Goal: Information Seeking & Learning: Compare options

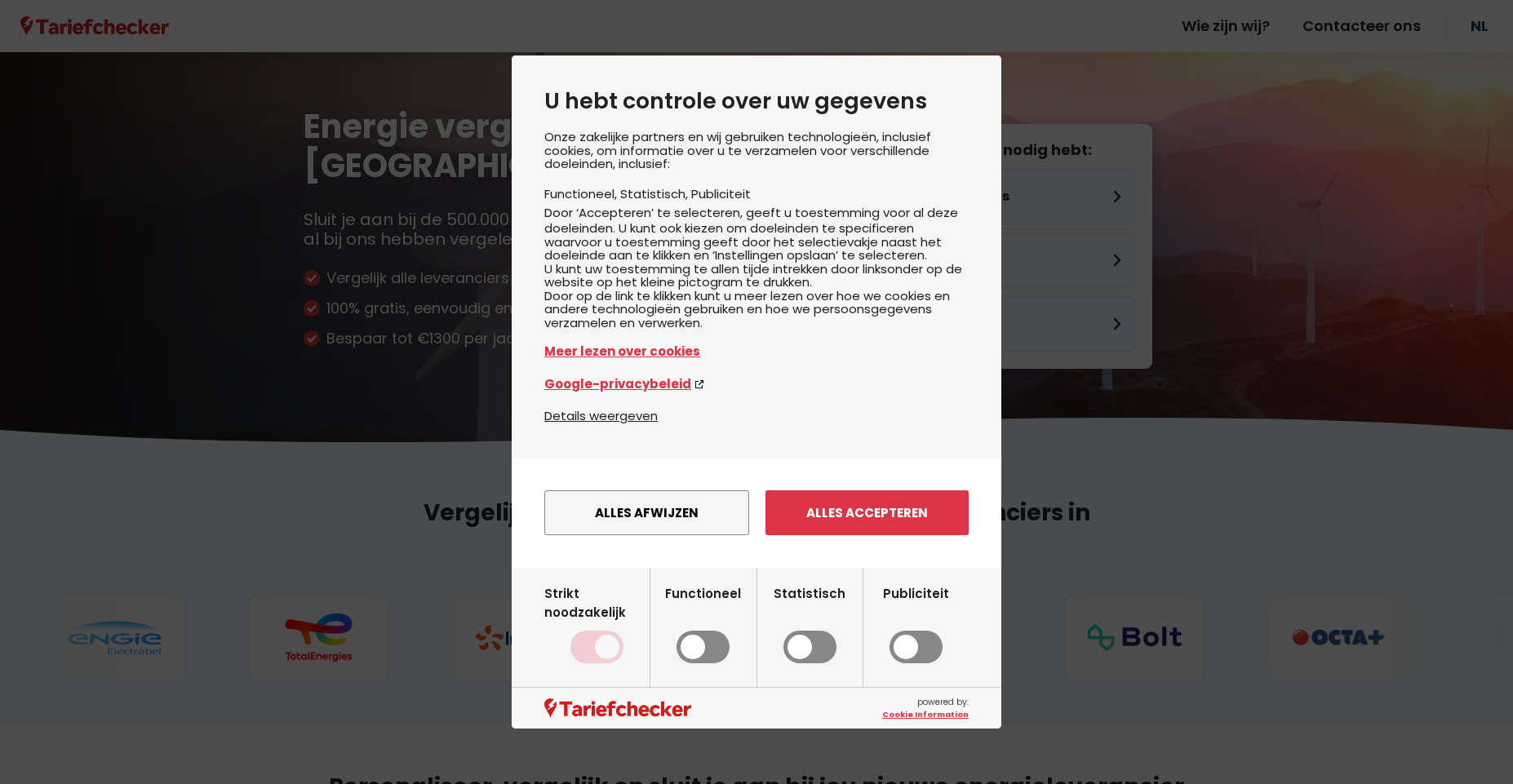
drag, startPoint x: 884, startPoint y: 517, endPoint x: 884, endPoint y: 526, distance: 9.0
click at [884, 518] on button "Alles accepteren" at bounding box center [867, 513] width 203 height 45
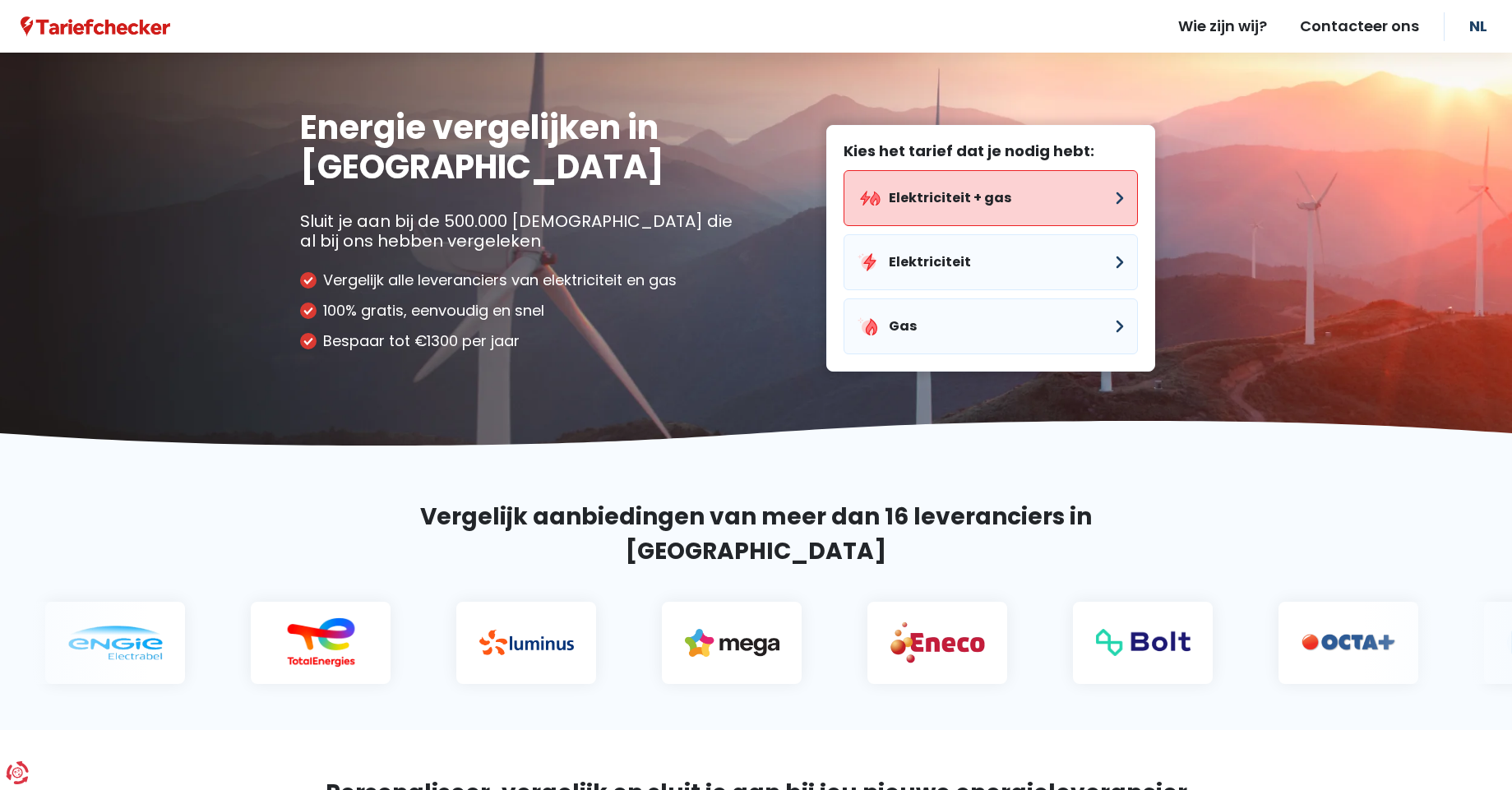
click at [978, 211] on button "Elektriciteit + gas" at bounding box center [990, 198] width 295 height 56
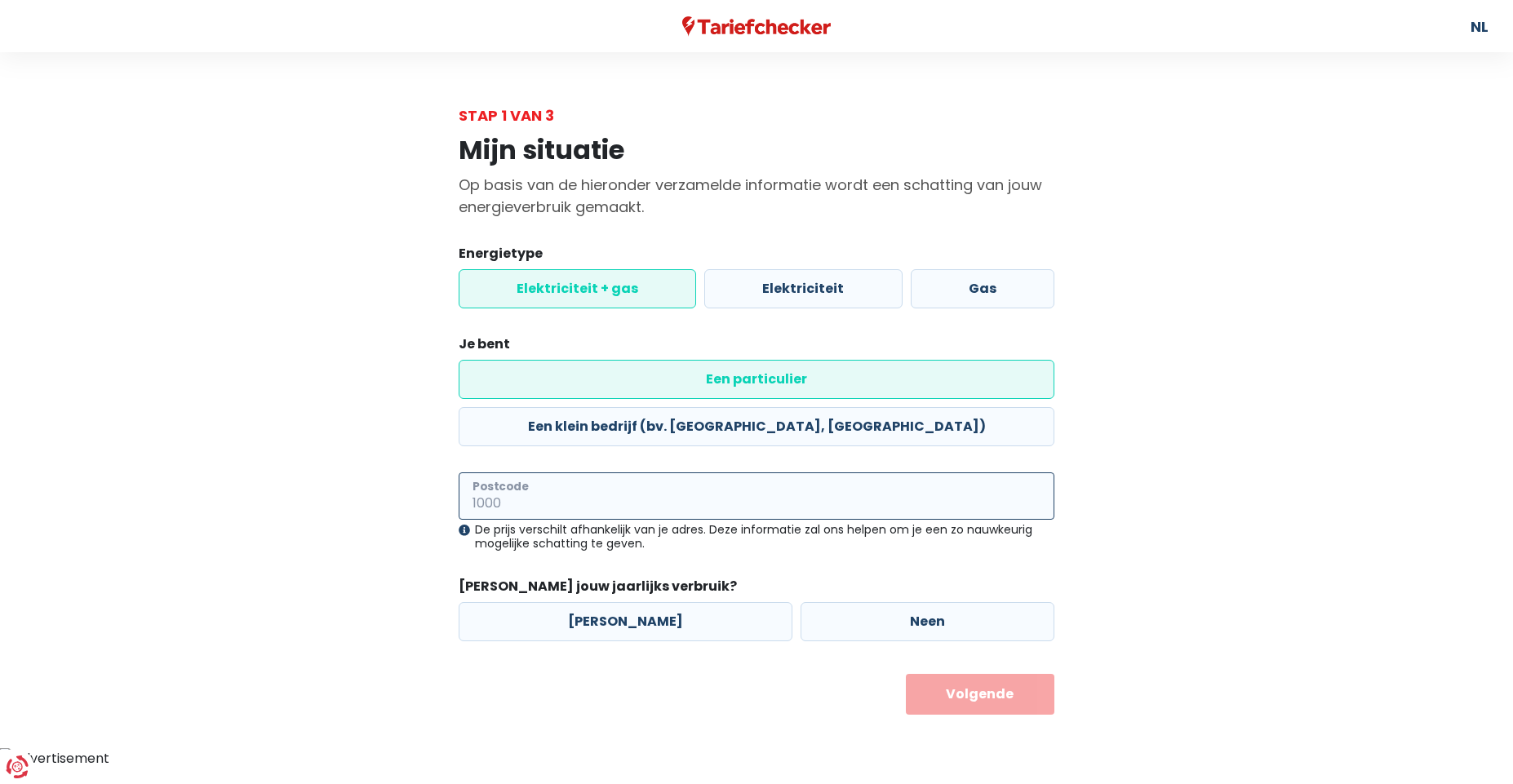
click at [522, 473] on input "Postcode" at bounding box center [756, 496] width 595 height 47
type input "8530"
click at [544, 602] on label "[PERSON_NAME]" at bounding box center [625, 621] width 334 height 39
click at [544, 602] on input "[PERSON_NAME]" at bounding box center [625, 621] width 334 height 39
radio input "true"
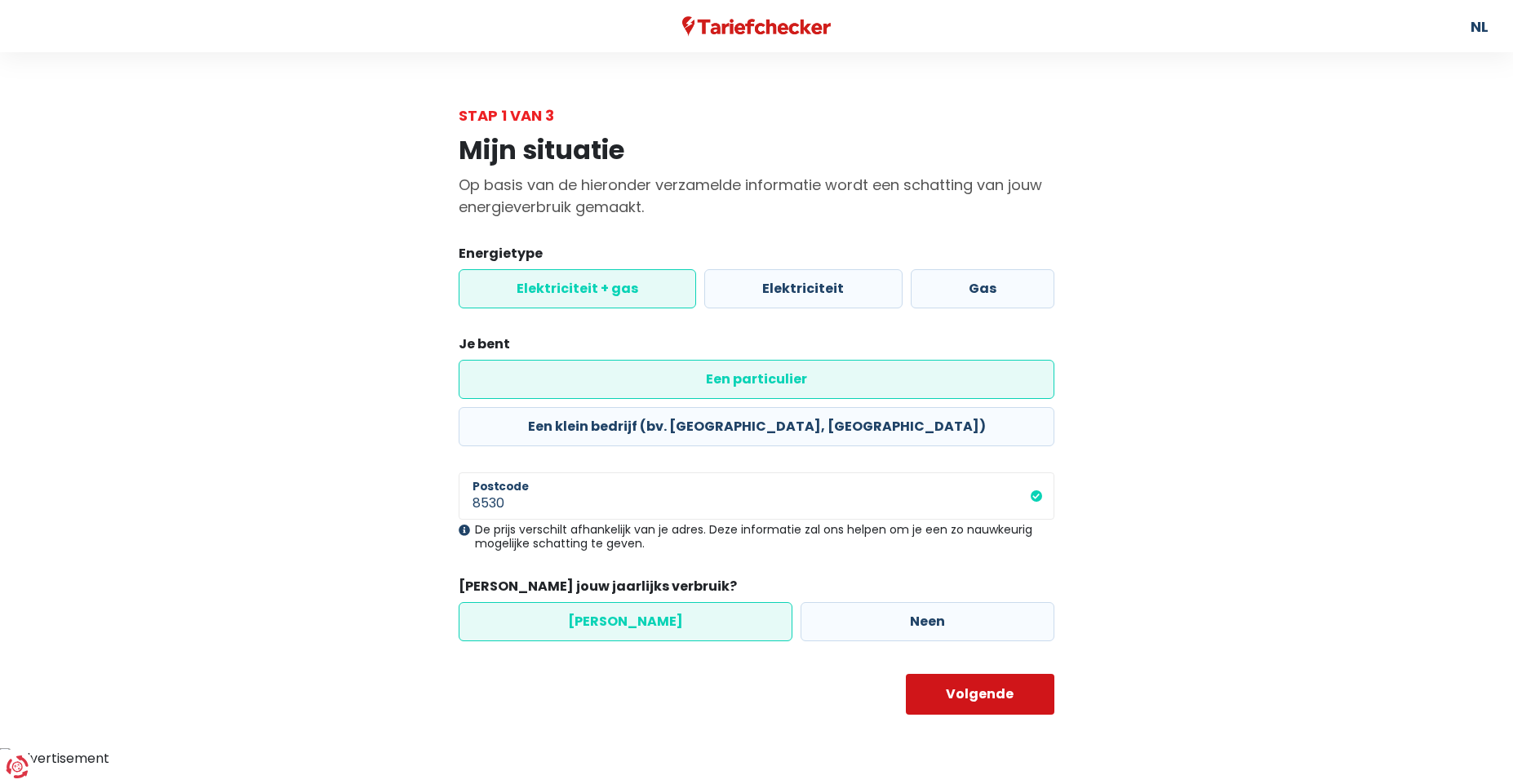
click at [942, 674] on button "Volgende" at bounding box center [981, 694] width 150 height 41
select select
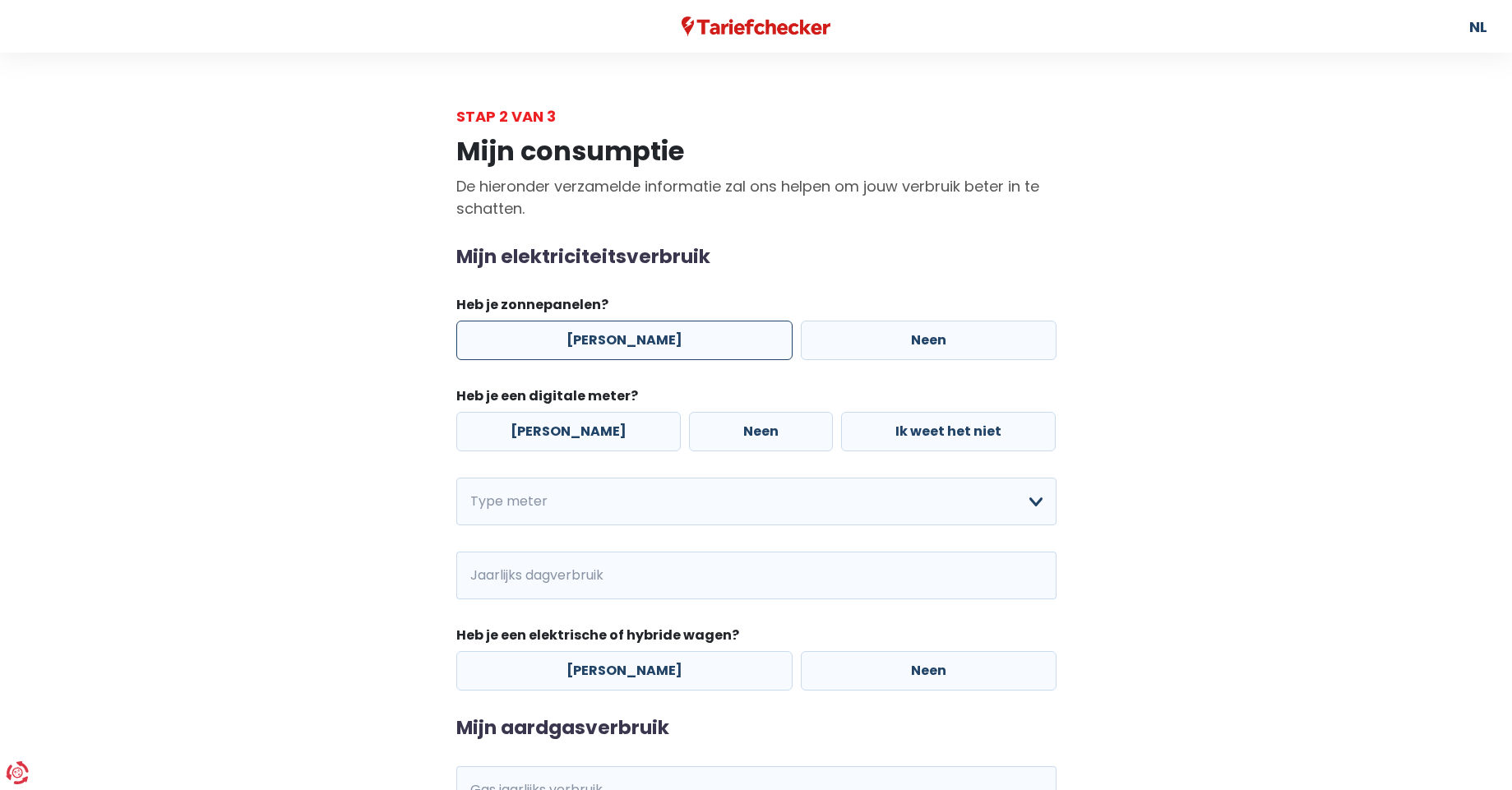
click at [672, 335] on label "[PERSON_NAME]" at bounding box center [624, 340] width 336 height 40
click at [672, 335] on input "[PERSON_NAME]" at bounding box center [624, 340] width 336 height 40
radio input "true"
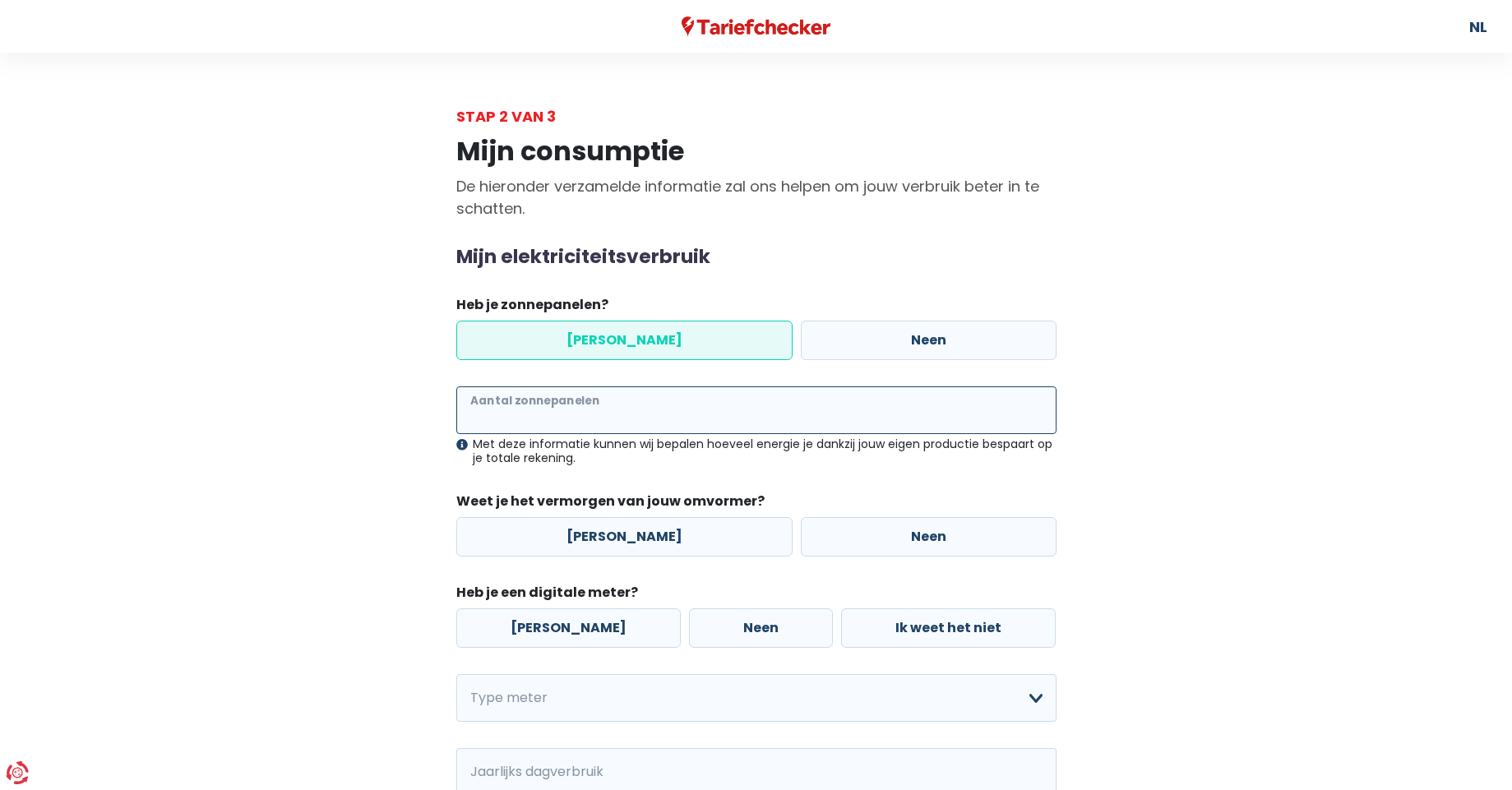
click at [620, 414] on input "Aantal zonnepanelen" at bounding box center [756, 409] width 600 height 47
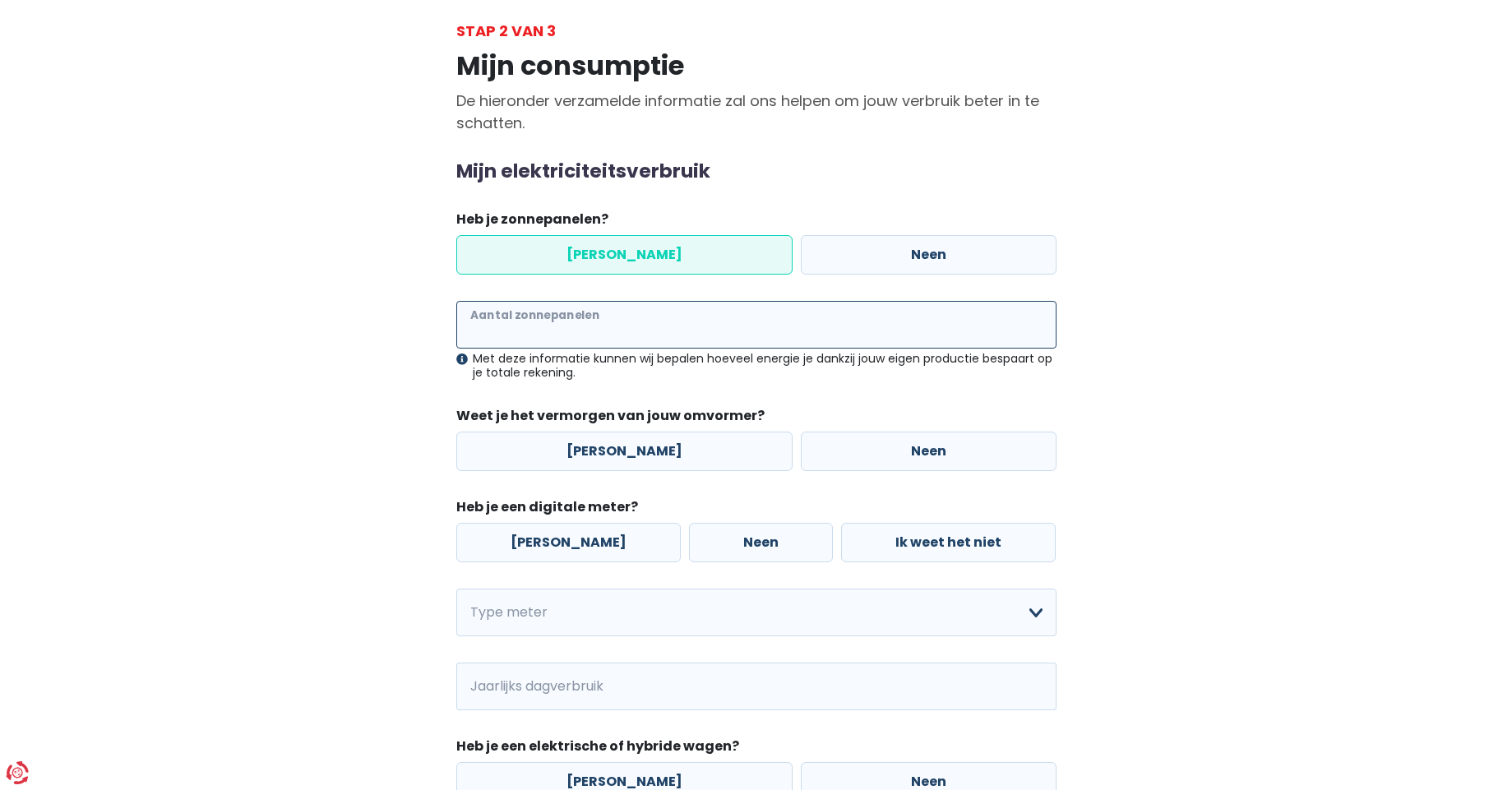
scroll to position [99, 0]
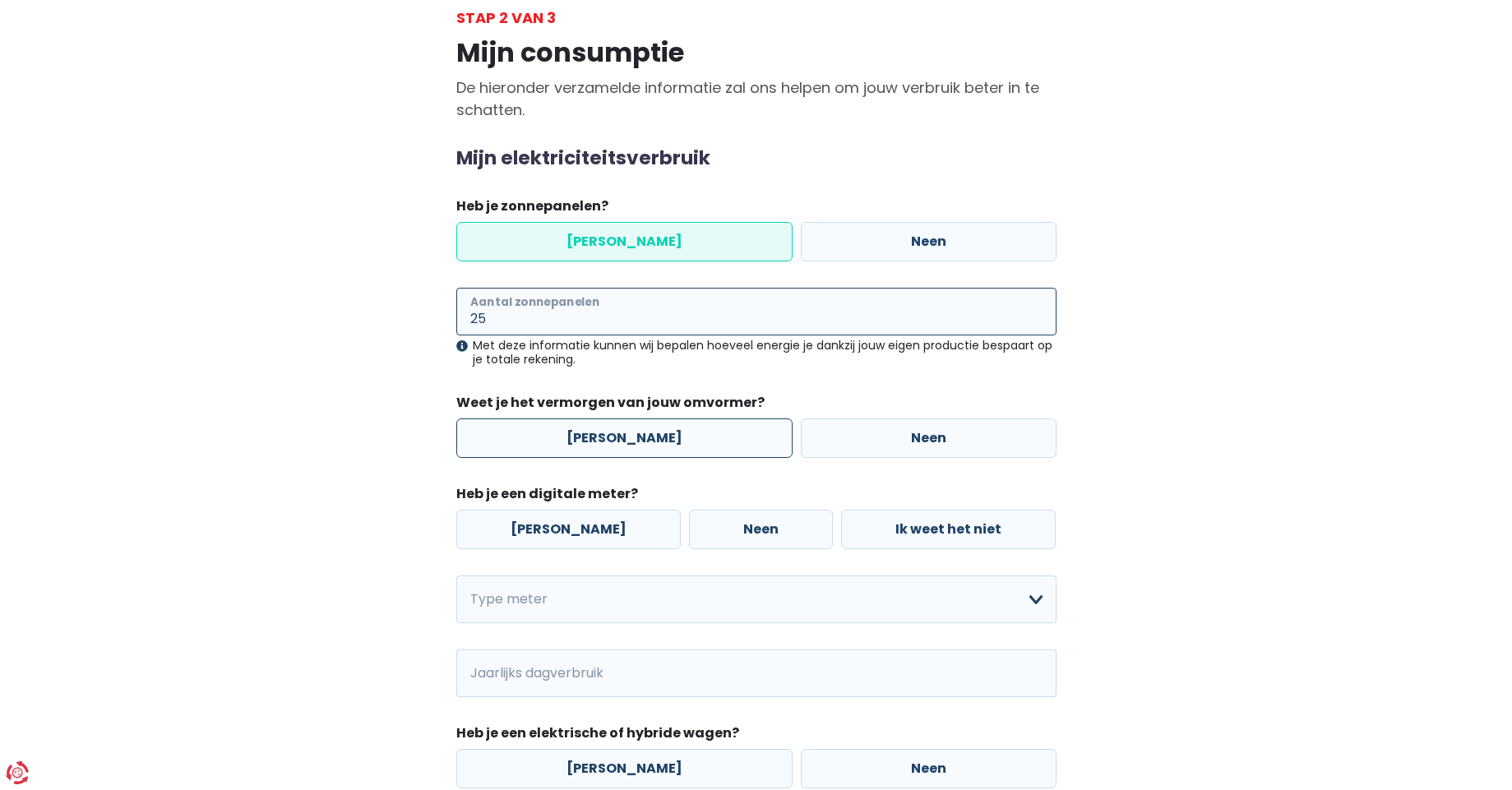
type input "25"
click at [613, 436] on label "[PERSON_NAME]" at bounding box center [624, 437] width 336 height 40
click at [613, 436] on input "[PERSON_NAME]" at bounding box center [624, 437] width 336 height 40
radio input "true"
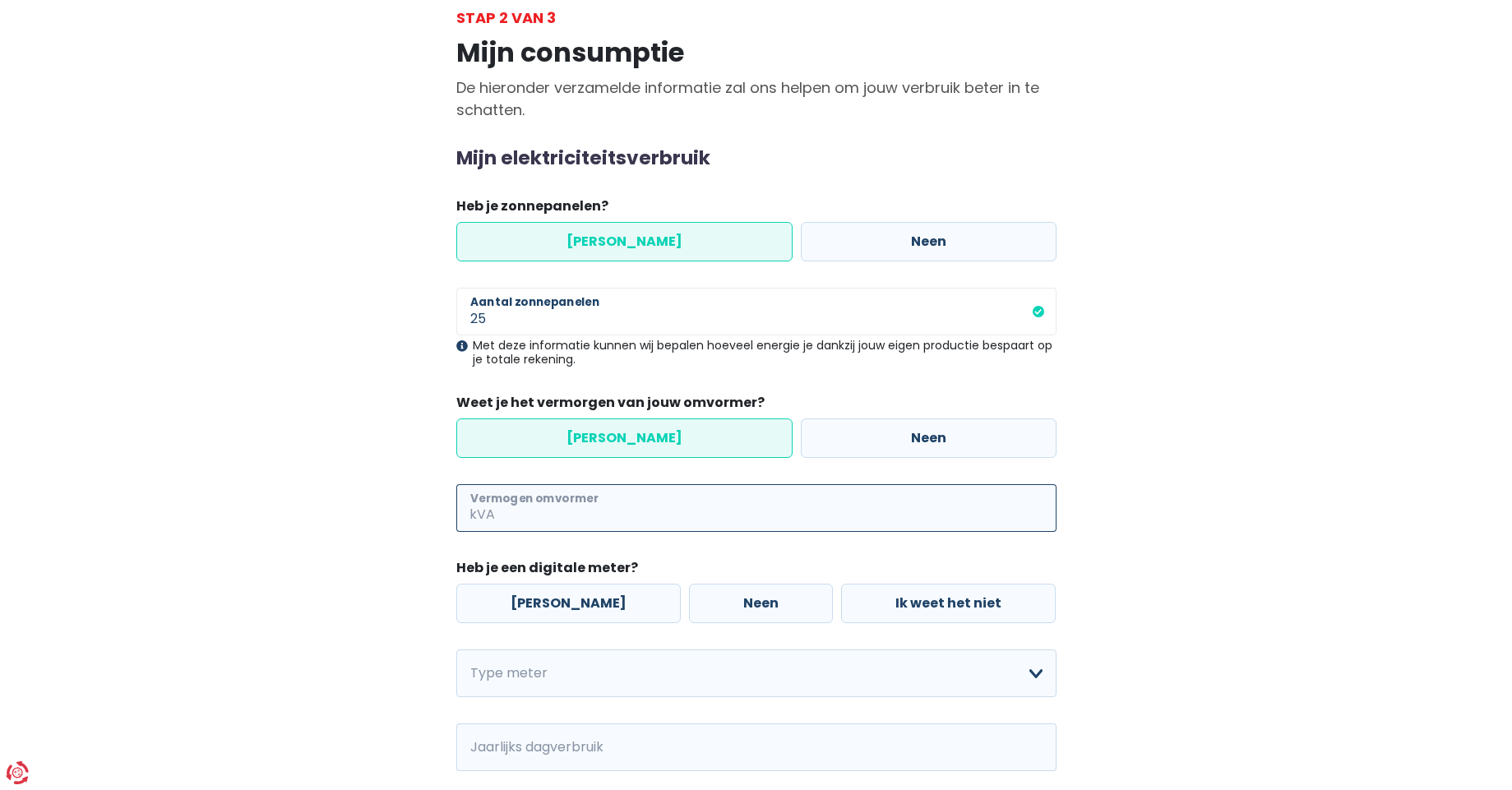
click at [638, 527] on input "Vermogen omvormer" at bounding box center [778, 507] width 558 height 47
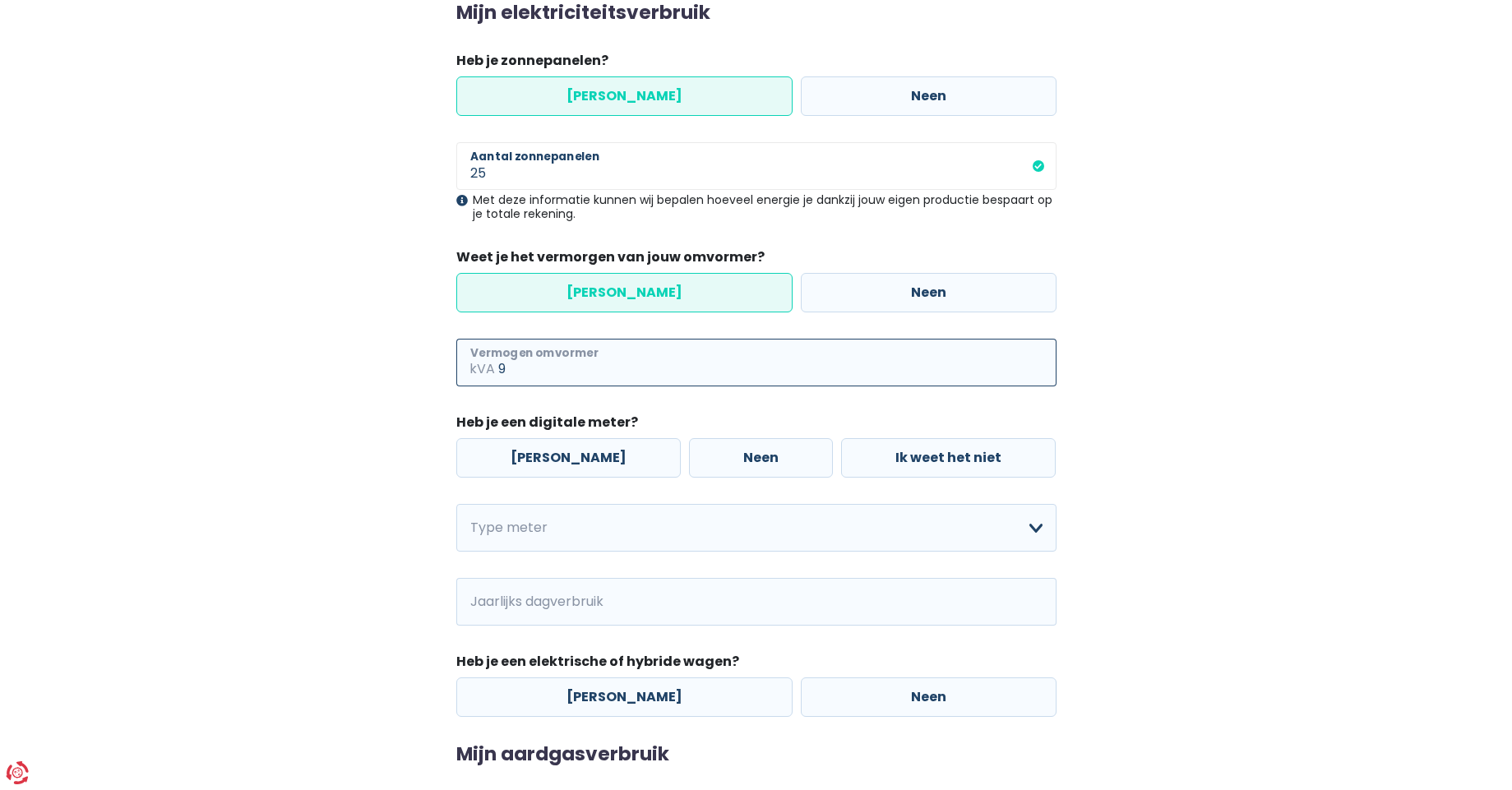
scroll to position [245, 0]
type input "9"
click at [570, 472] on label "[PERSON_NAME]" at bounding box center [568, 457] width 224 height 40
click at [570, 472] on input "[PERSON_NAME]" at bounding box center [568, 457] width 224 height 40
radio input "true"
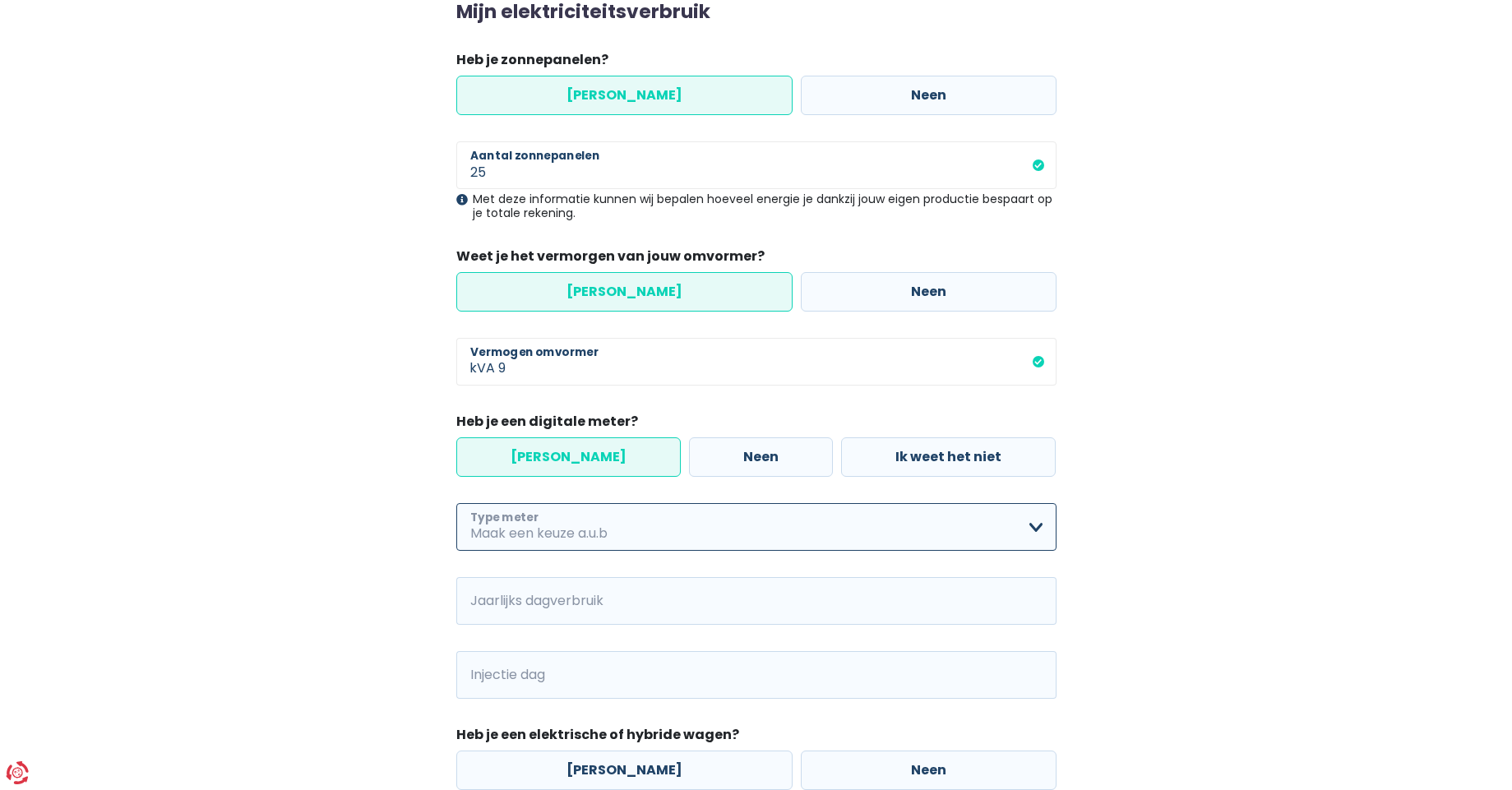
select select "day_night_bi_hourly"
click at [456, 503] on select "Enkelvoudig Tweevoudig Enkelvoudig + uitsluitend nachttarief Tweevoudig + uitsl…" at bounding box center [756, 526] width 600 height 47
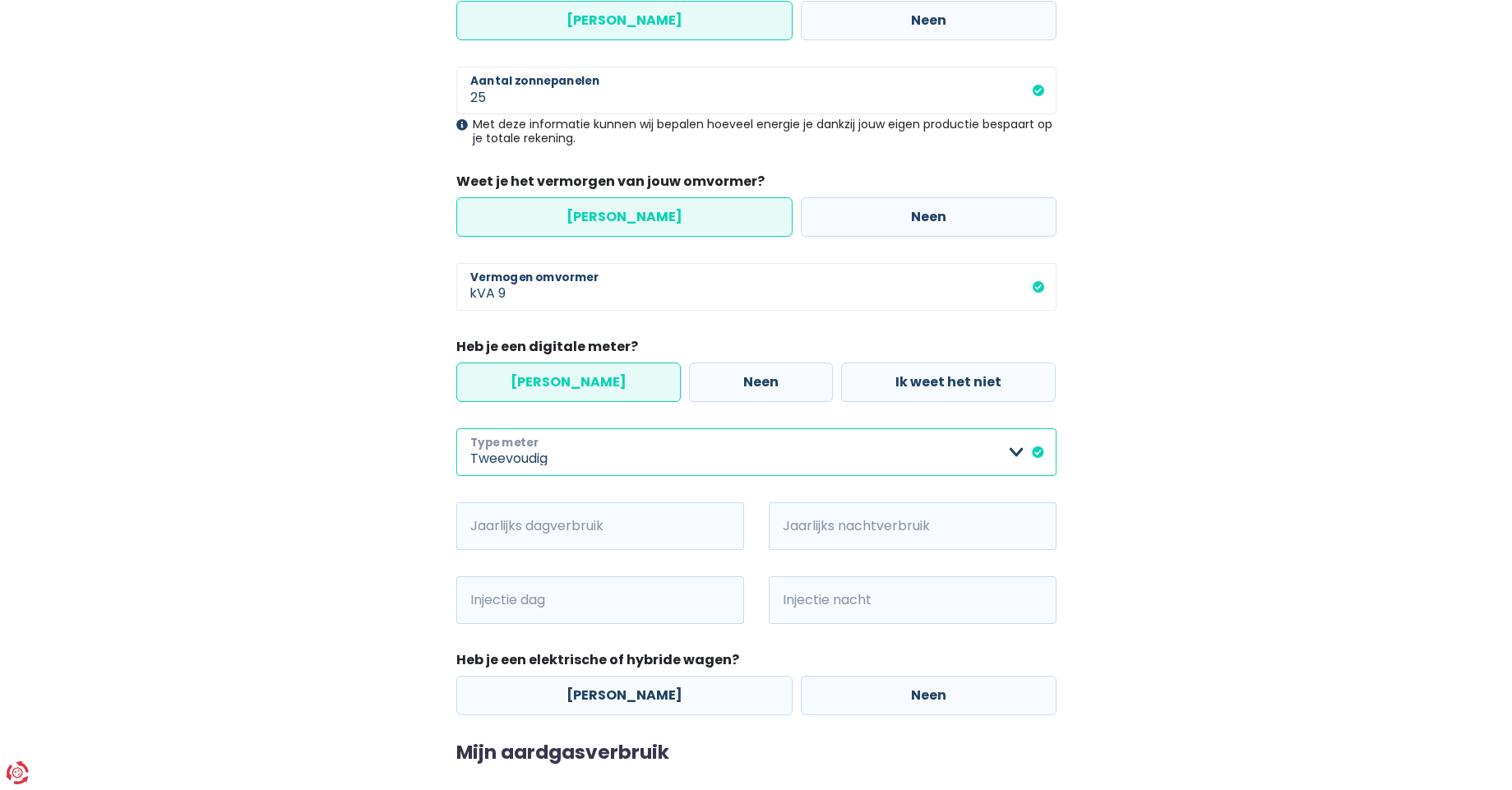
scroll to position [333, 0]
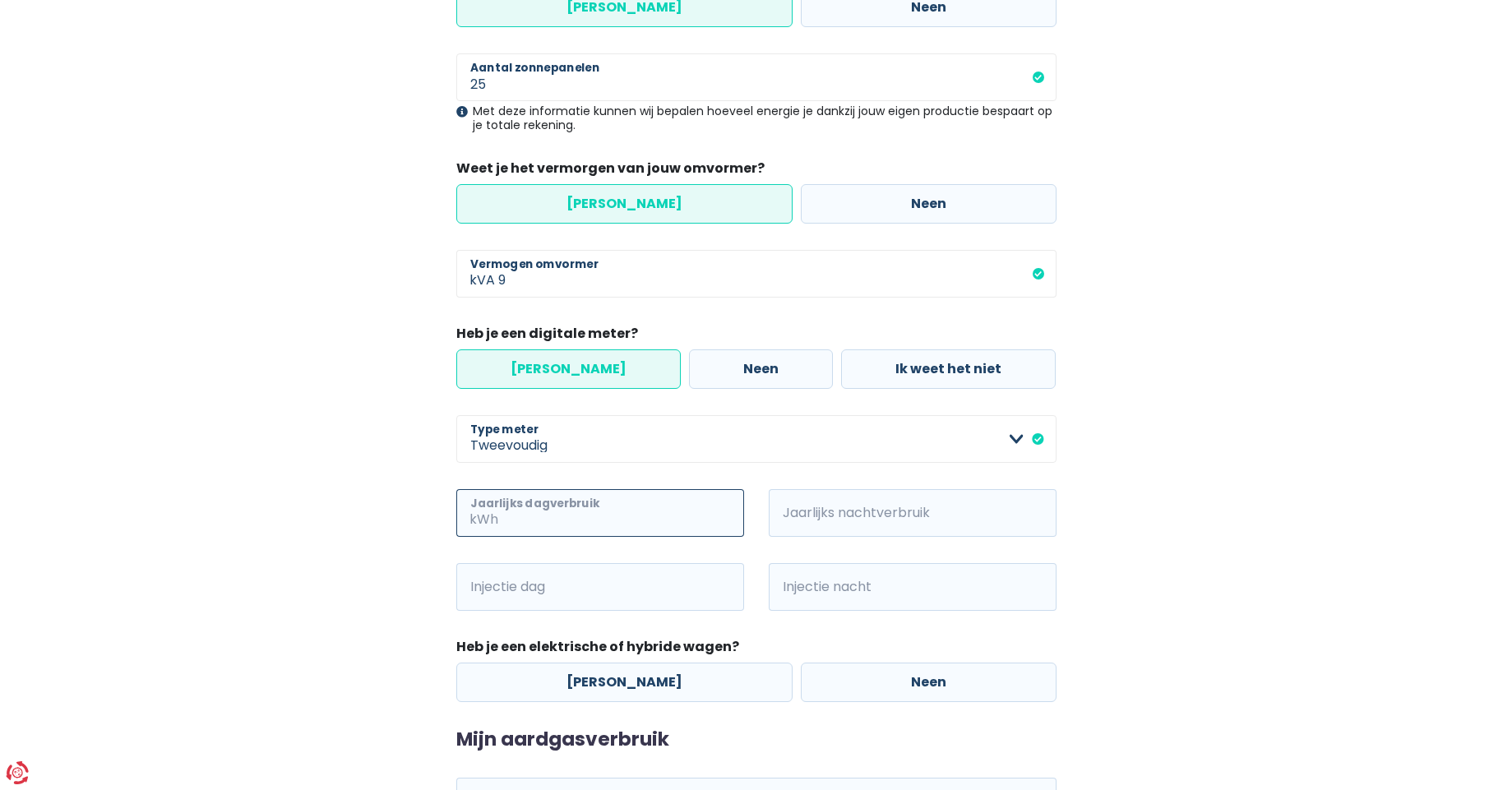
click at [585, 526] on input "Jaarlijks dagverbruik" at bounding box center [622, 512] width 242 height 47
type input "673"
type input "872"
type input "6635"
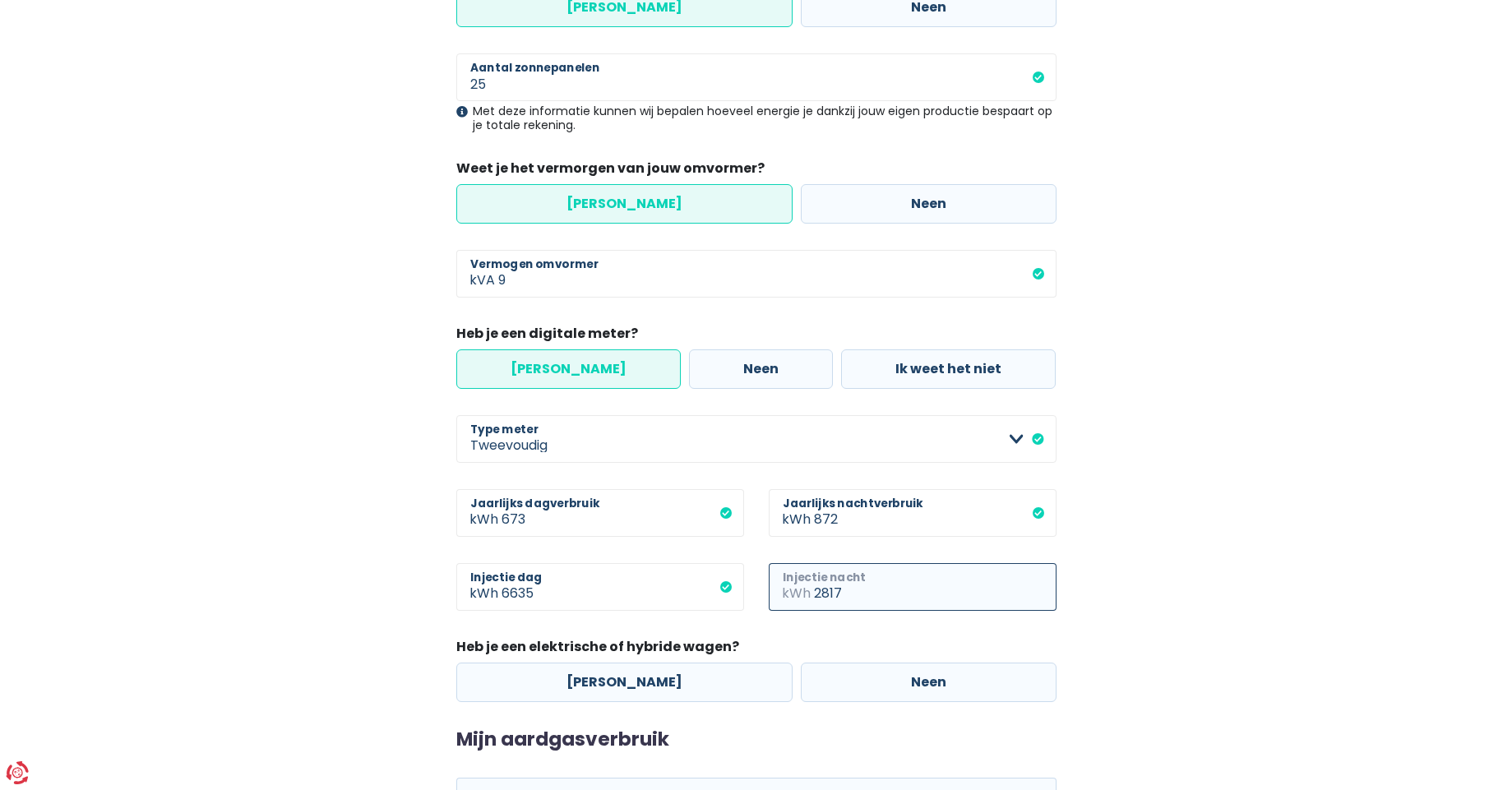
type input "2817"
click at [801, 682] on label "Neen" at bounding box center [928, 682] width 256 height 40
click at [801, 682] on input "Neen" at bounding box center [928, 682] width 256 height 40
radio input "true"
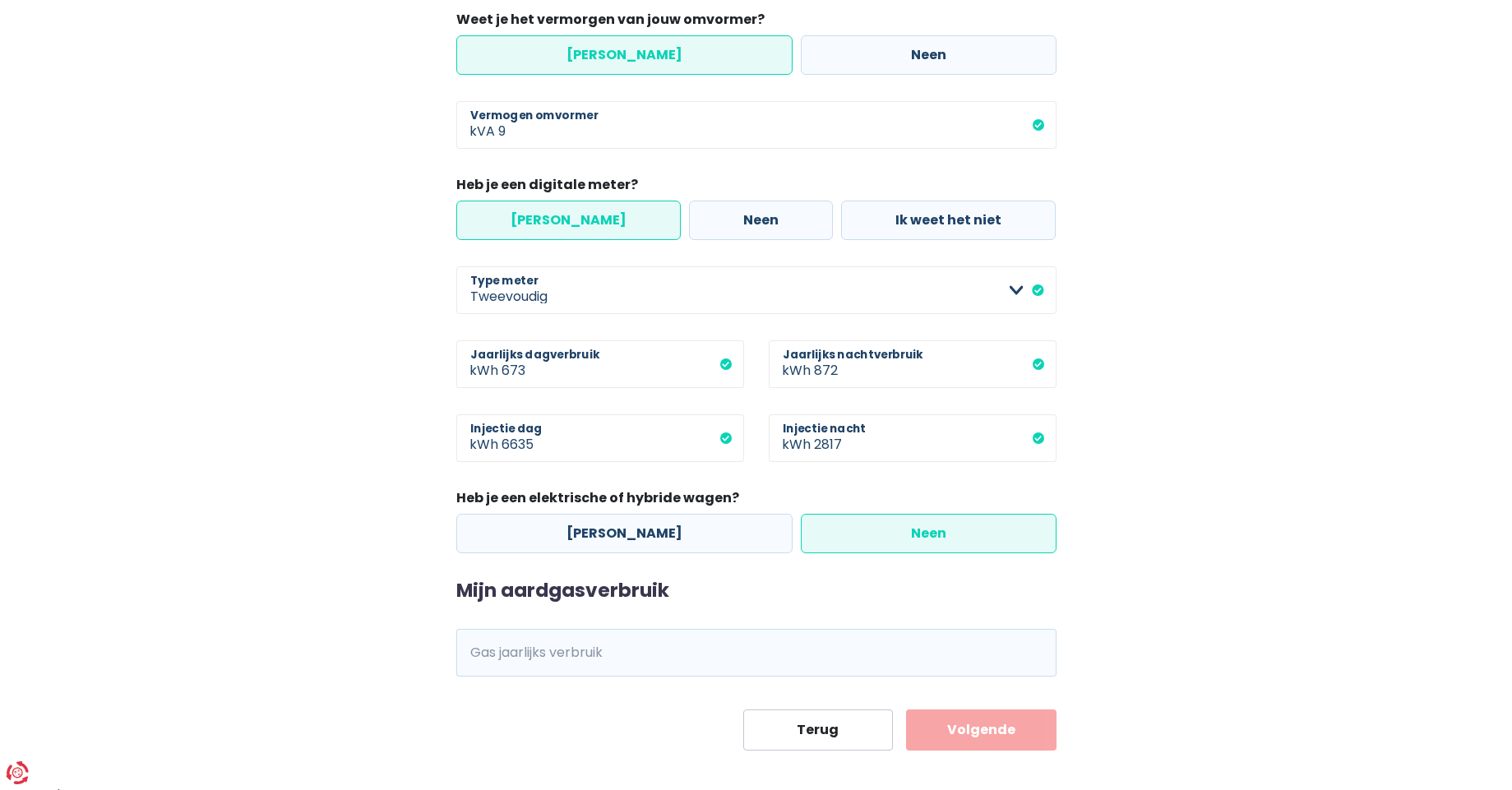
scroll to position [495, 0]
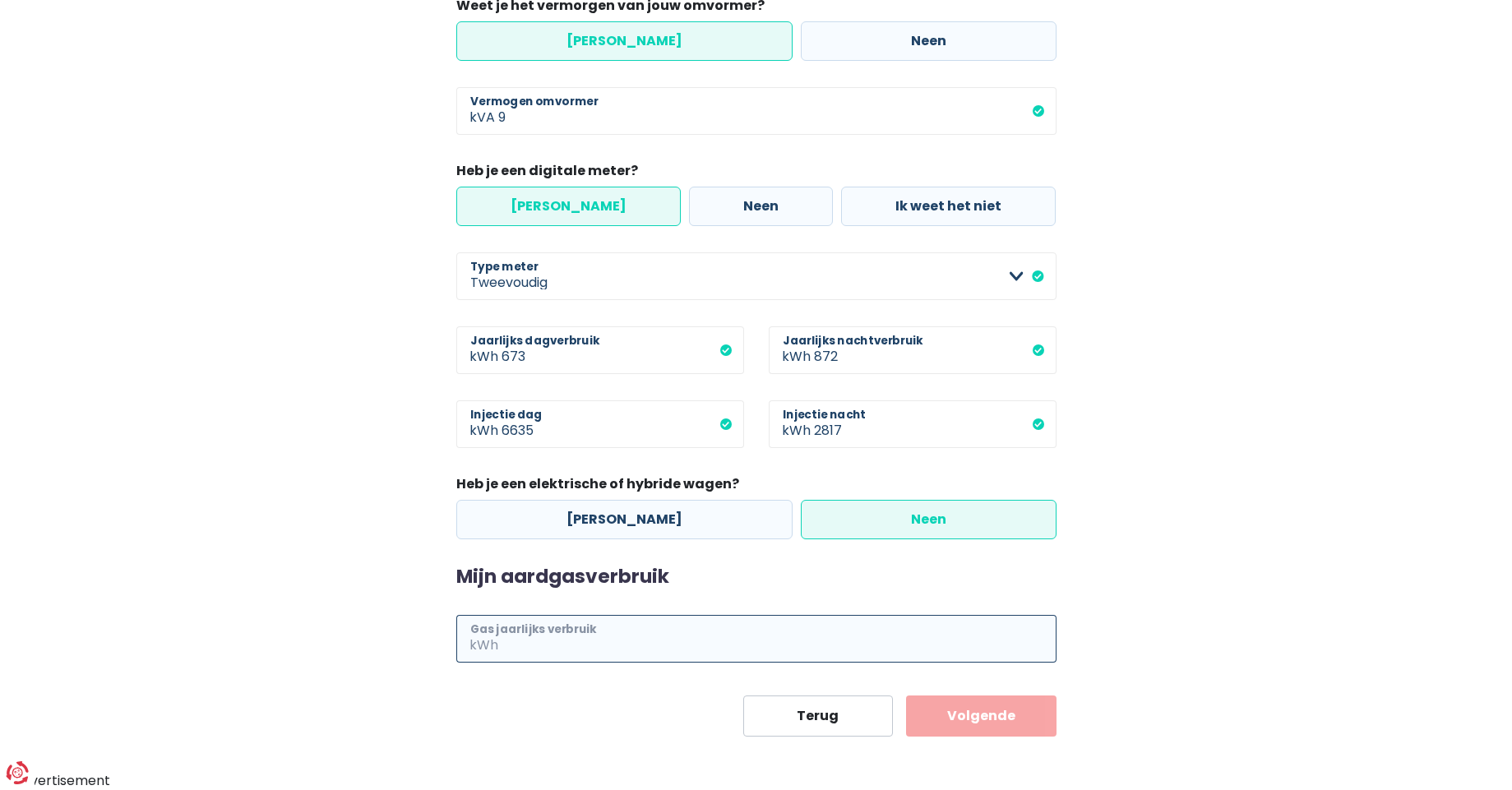
click at [699, 645] on input "Gas jaarlijks verbruik" at bounding box center [779, 638] width 556 height 47
type input "14134"
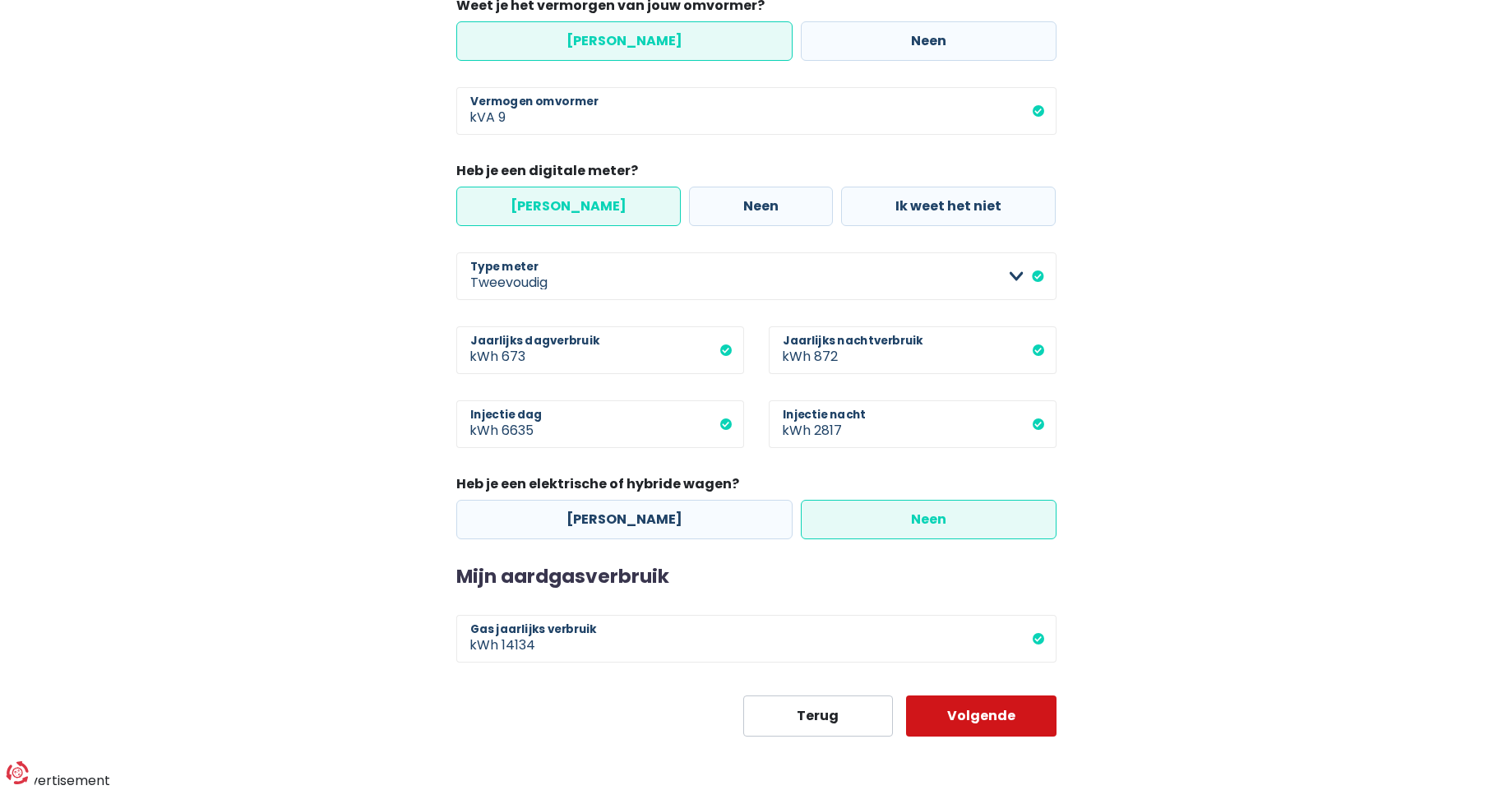
click at [947, 704] on button "Volgende" at bounding box center [982, 716] width 151 height 42
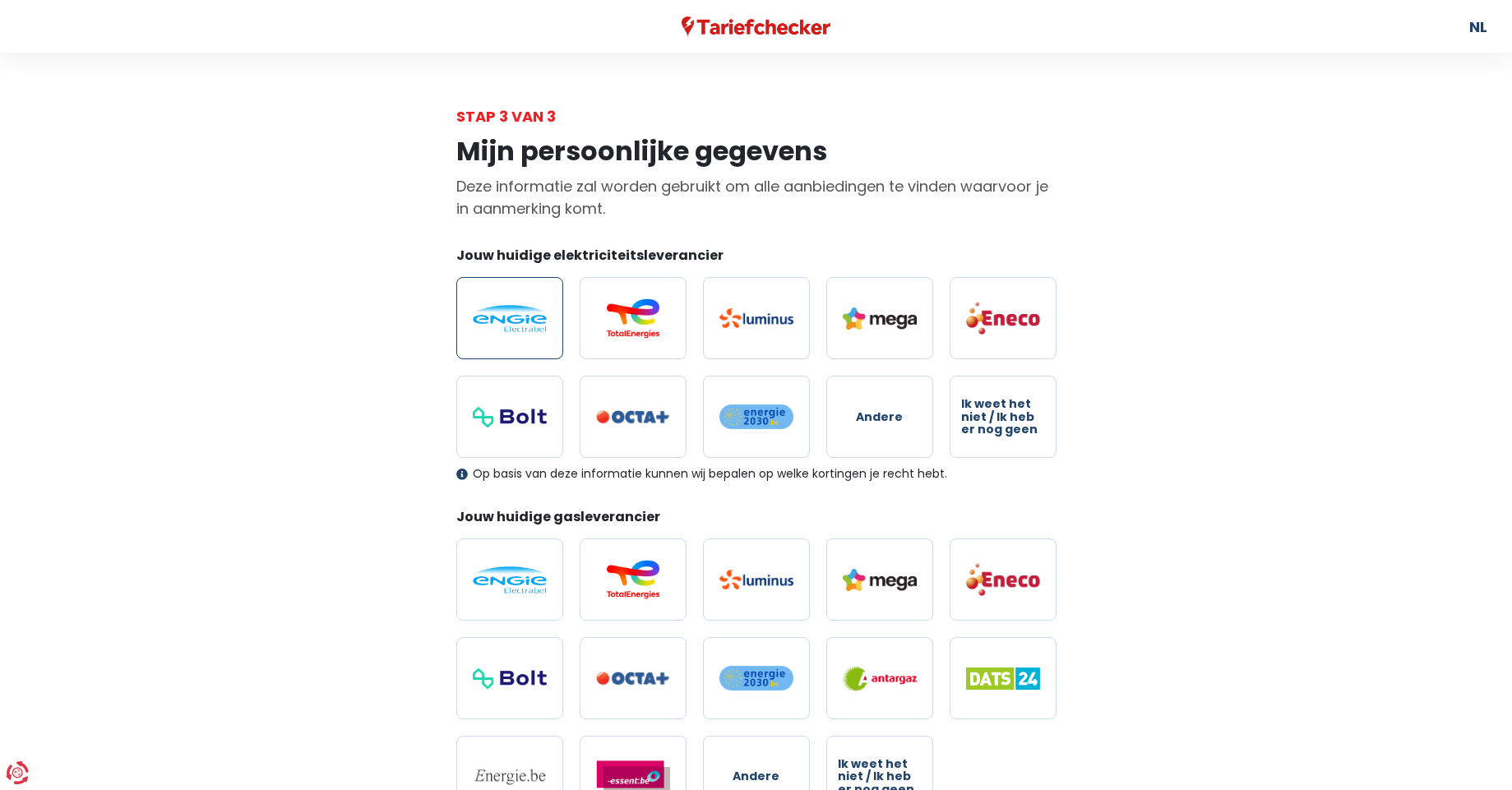
click at [508, 320] on img at bounding box center [509, 319] width 74 height 27
click at [508, 320] on input "radio" at bounding box center [509, 318] width 107 height 82
radio input "true"
click at [517, 575] on img at bounding box center [509, 579] width 74 height 27
click at [517, 575] on input "radio" at bounding box center [509, 579] width 107 height 82
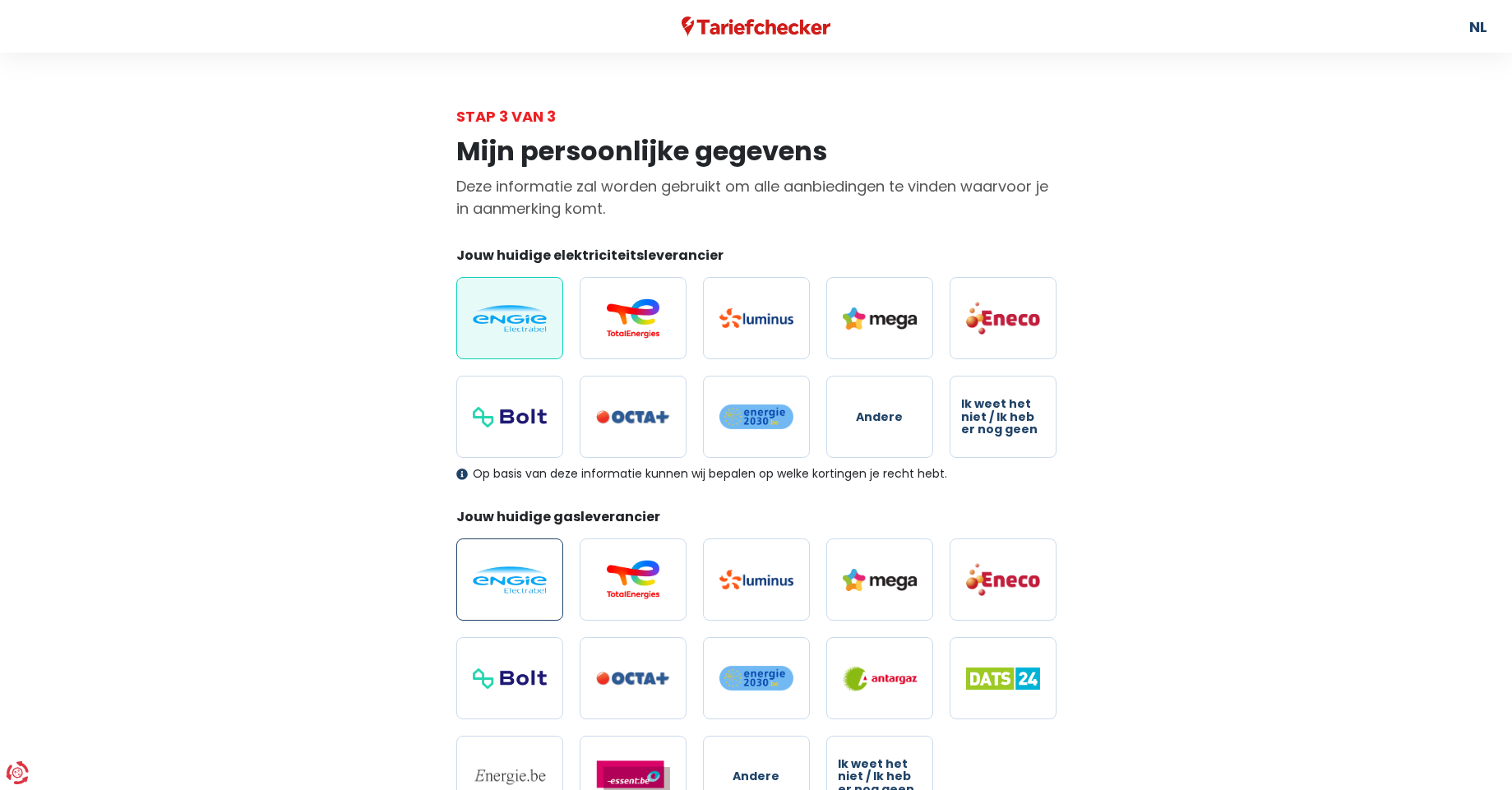
radio input "true"
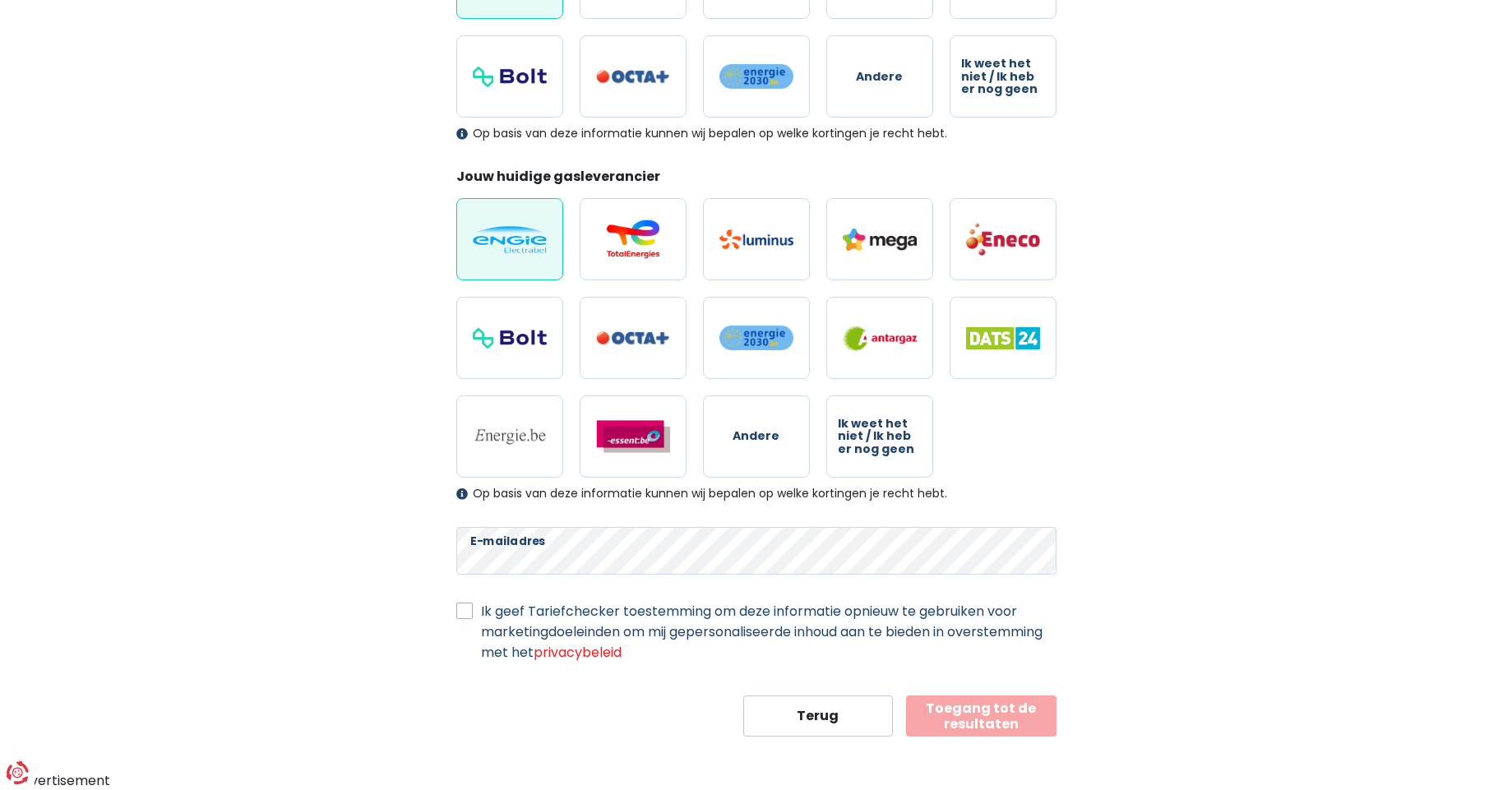
click at [481, 612] on label "Ik geef Tariefchecker toestemming om deze informatie opnieuw te gebruiken voor …" at bounding box center [769, 632] width 576 height 62
click at [465, 612] on input "Ik geef Tariefchecker toestemming om deze informatie opnieuw te gebruiken voor …" at bounding box center [464, 608] width 16 height 16
click at [481, 605] on label "Ik geef Tariefchecker toestemming om deze informatie opnieuw te gebruiken voor …" at bounding box center [769, 632] width 576 height 62
click at [461, 605] on input "Ik geef Tariefchecker toestemming om deze informatie opnieuw te gebruiken voor …" at bounding box center [464, 608] width 16 height 16
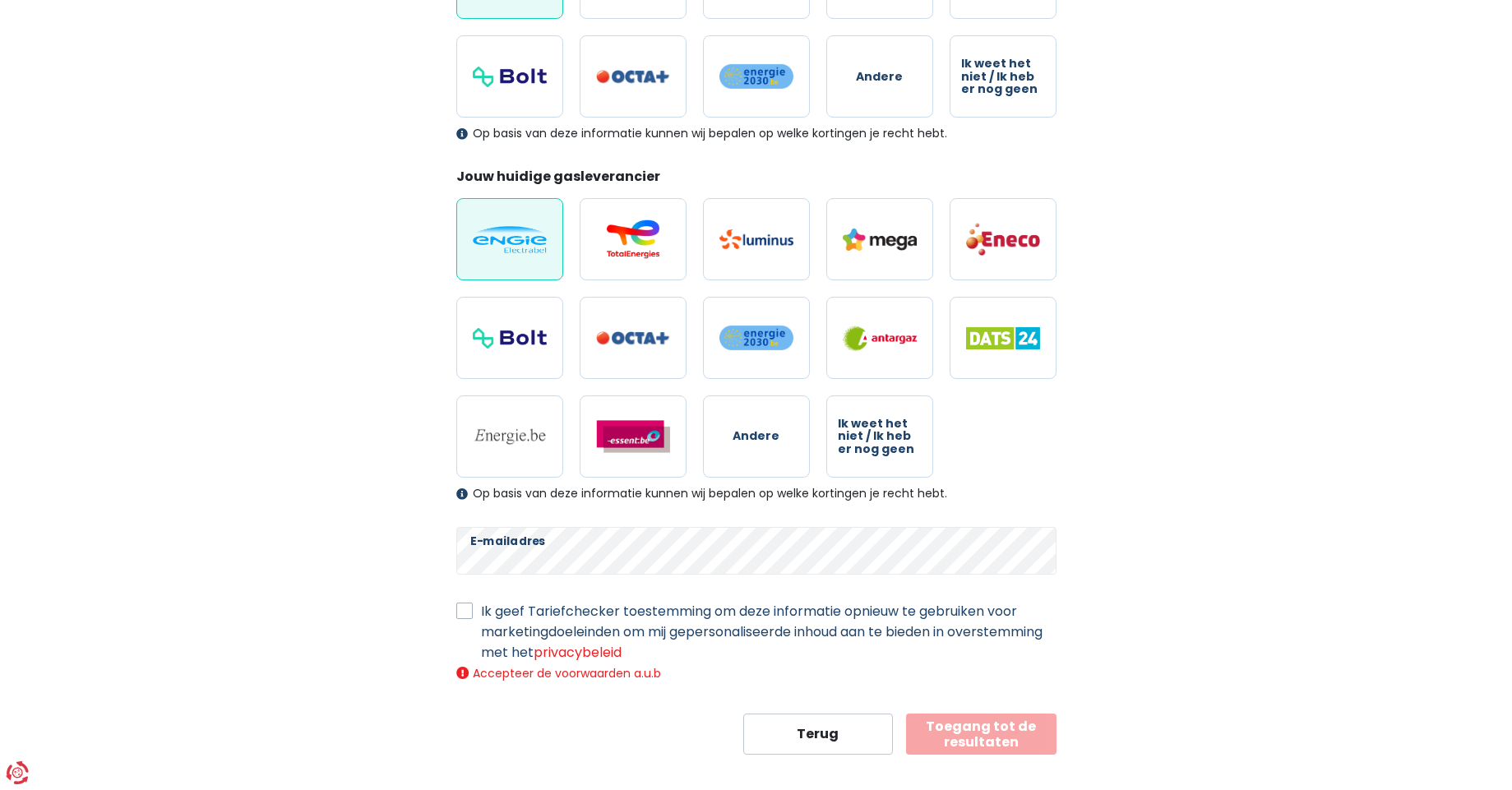
click at [481, 614] on label "Ik geef Tariefchecker toestemming om deze informatie opnieuw te gebruiken voor …" at bounding box center [769, 632] width 576 height 62
click at [466, 614] on input "Ik geef Tariefchecker toestemming om deze informatie opnieuw te gebruiken voor …" at bounding box center [464, 608] width 16 height 16
checkbox input "true"
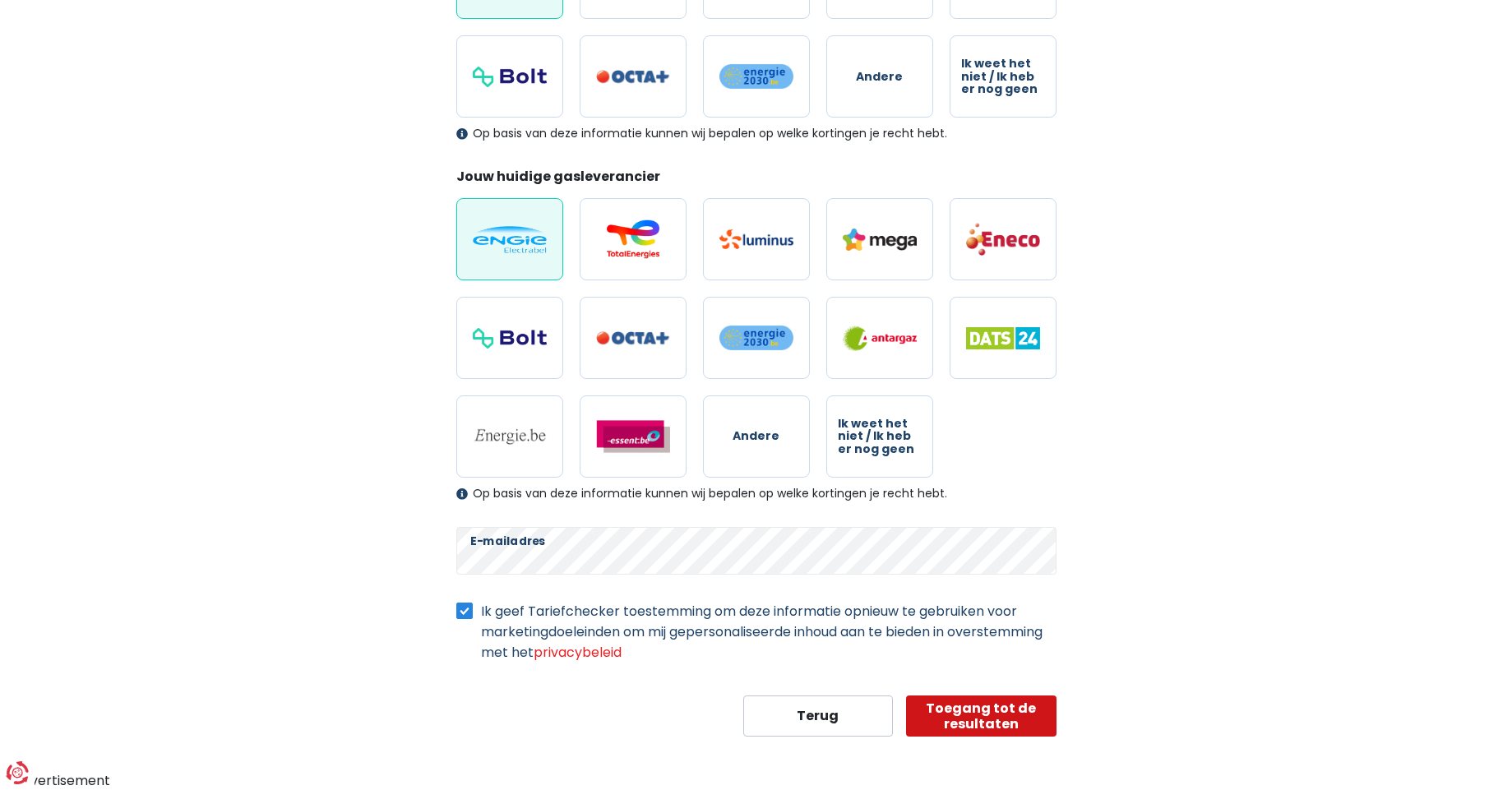
click at [957, 712] on button "Toegang tot de resultaten" at bounding box center [982, 716] width 151 height 42
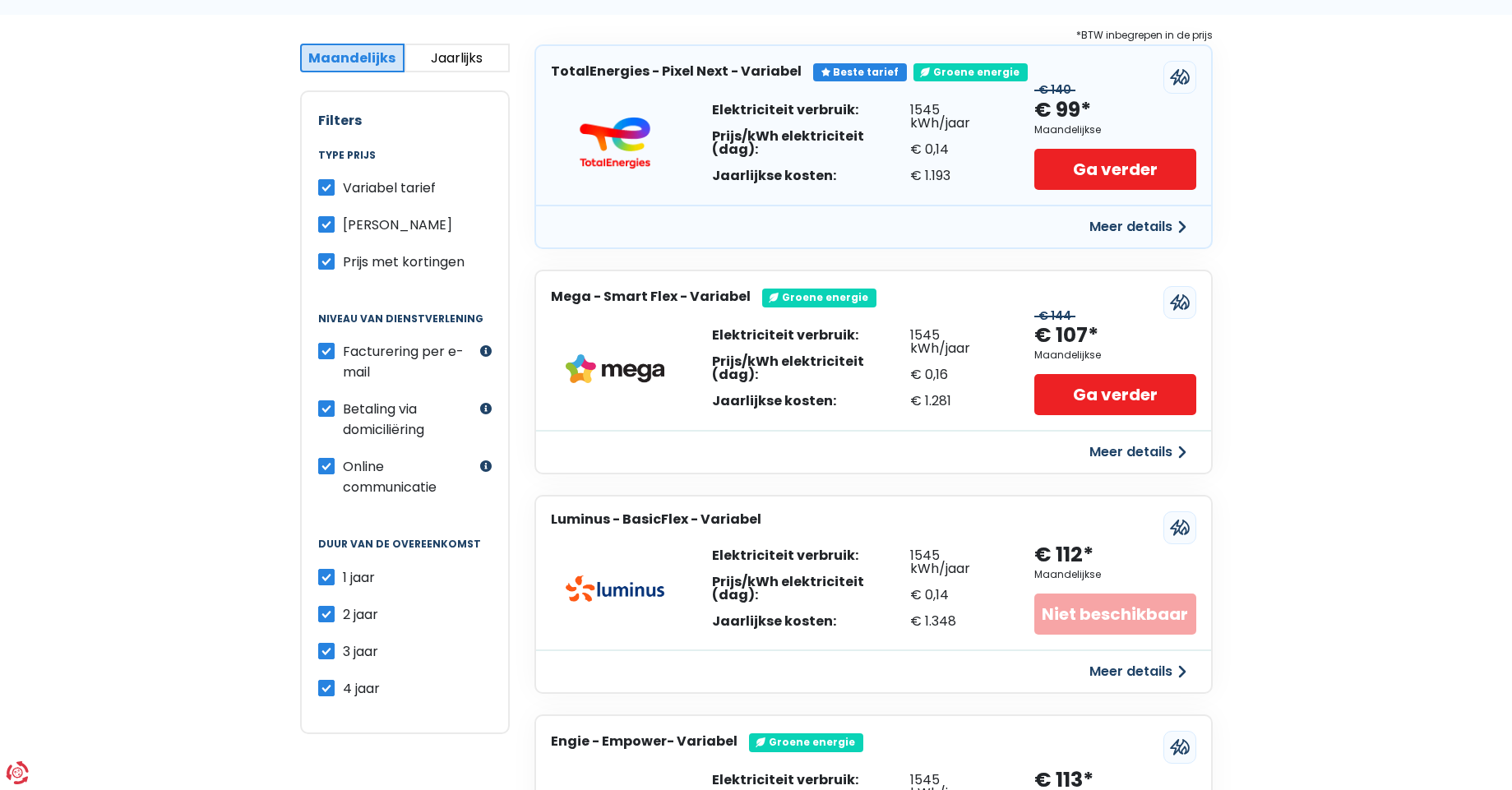
scroll to position [336, 0]
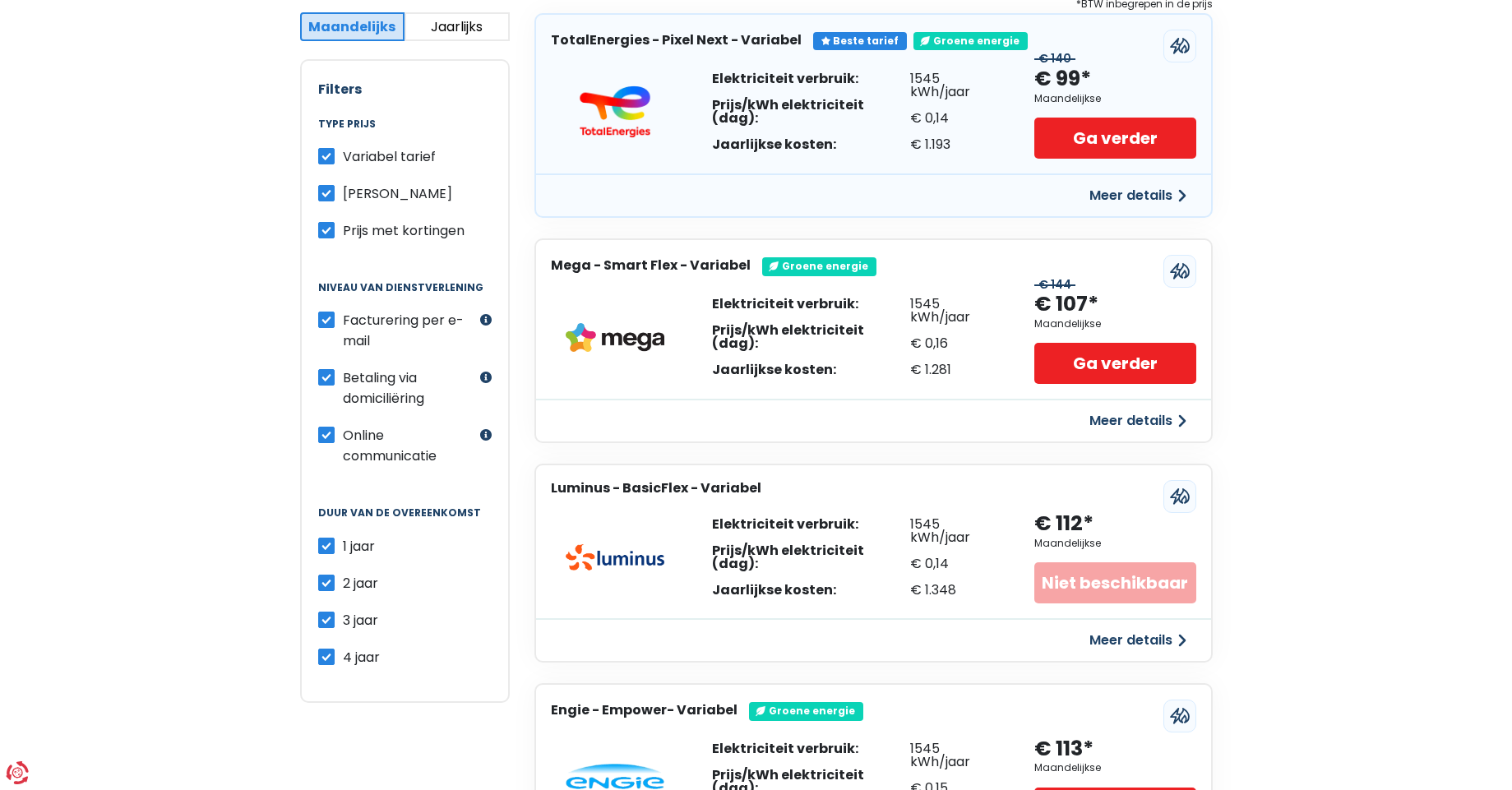
click at [343, 662] on label "4 jaar" at bounding box center [361, 657] width 37 height 20
click at [328, 662] on input "4 jaar" at bounding box center [326, 655] width 16 height 16
checkbox input "false"
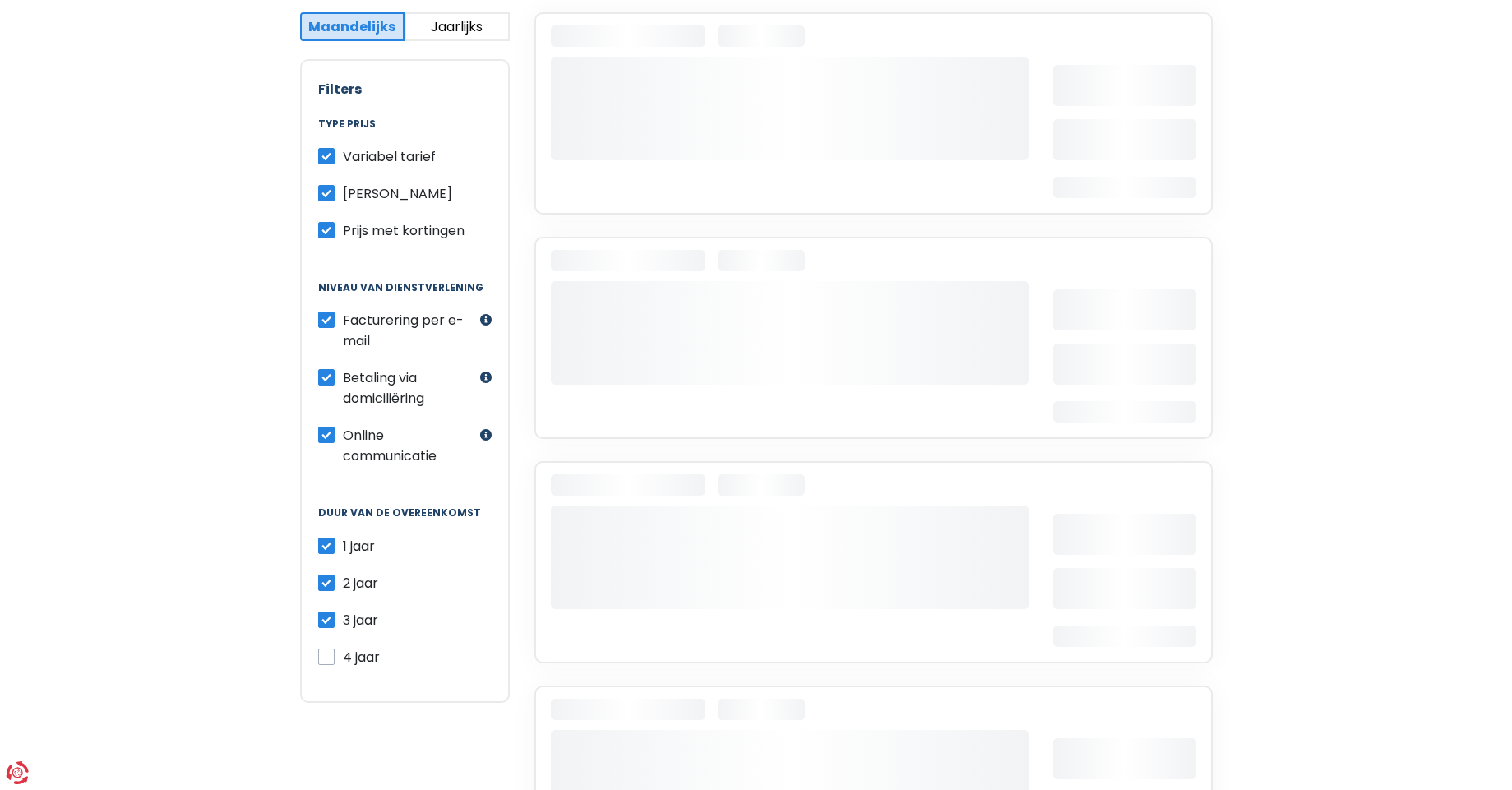
click at [343, 616] on label "3 jaar" at bounding box center [360, 620] width 36 height 20
click at [328, 616] on input "3 jaar" at bounding box center [326, 618] width 16 height 16
checkbox input "false"
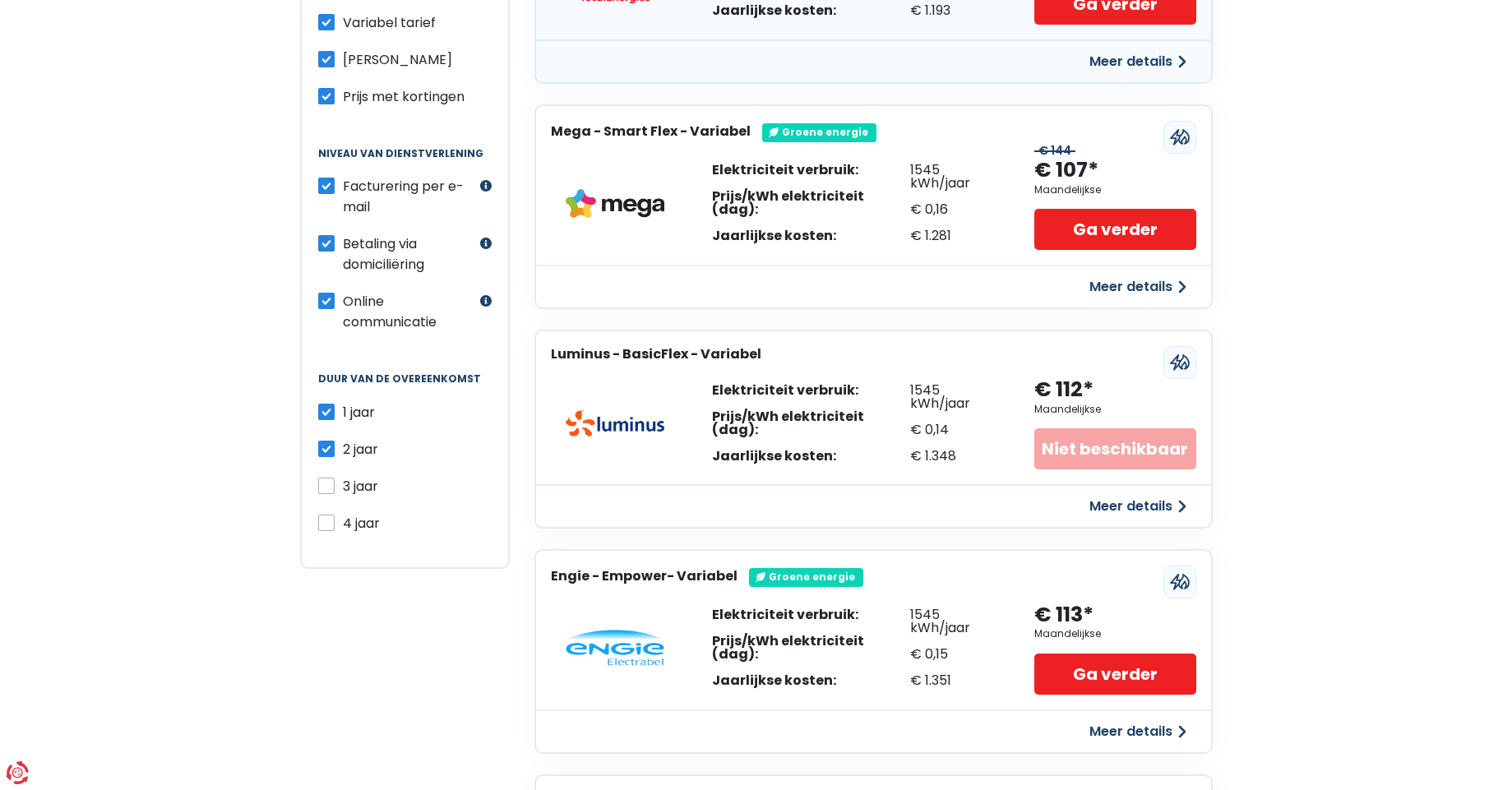
scroll to position [535, 0]
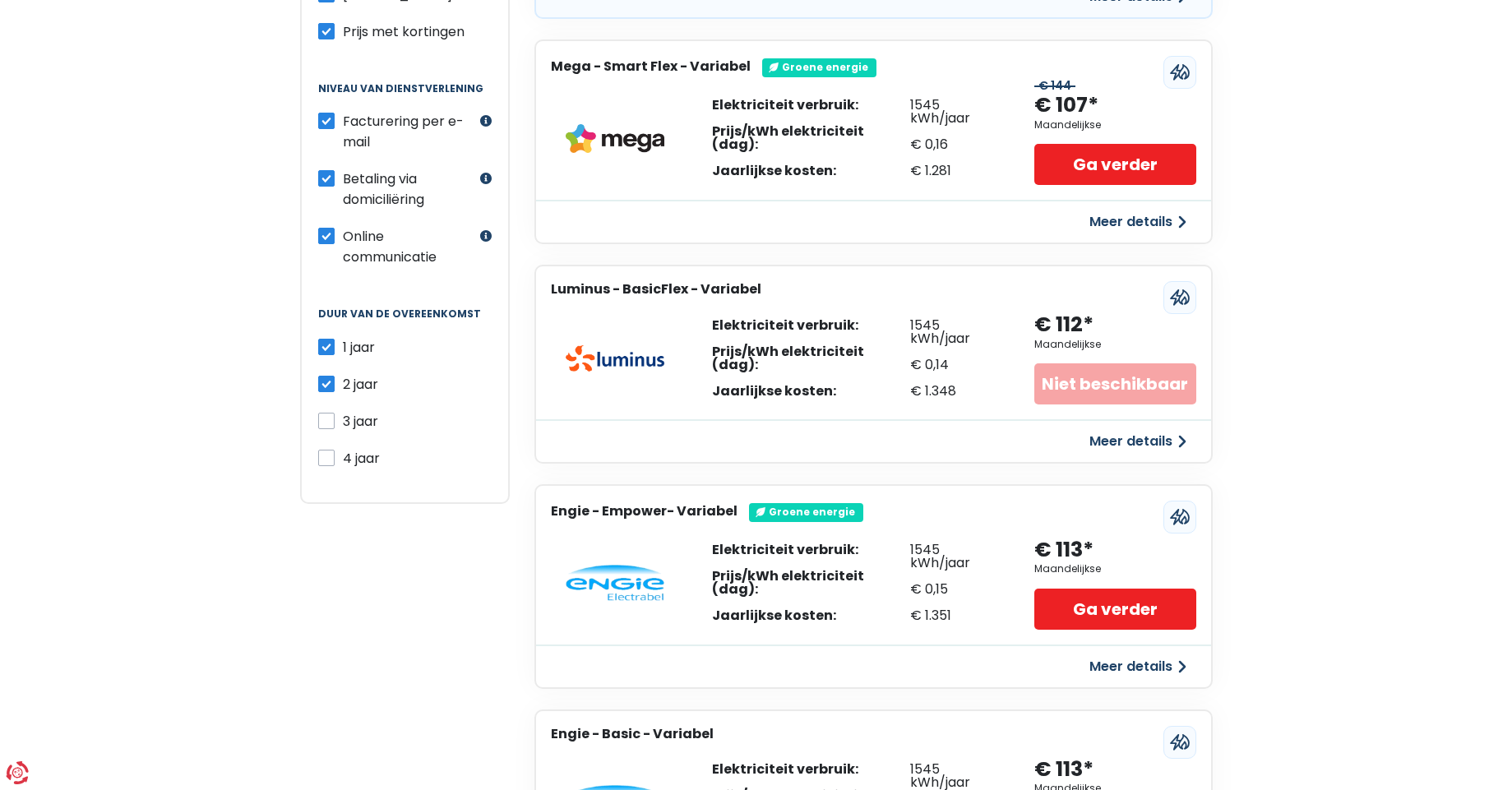
click at [343, 381] on label "2 jaar" at bounding box center [360, 383] width 36 height 20
click at [327, 381] on input "2 jaar" at bounding box center [326, 381] width 16 height 16
checkbox input "false"
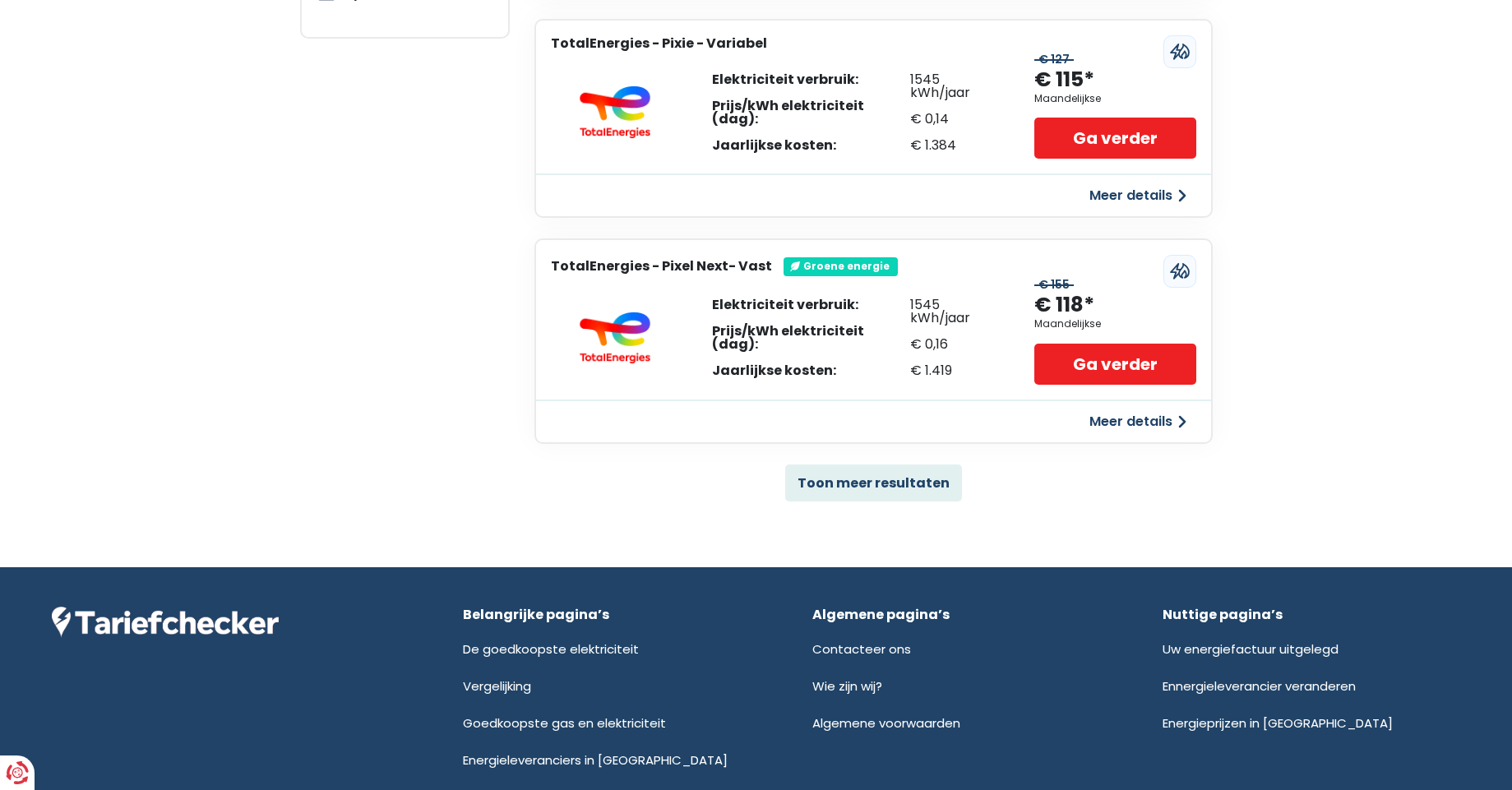
scroll to position [1002, 0]
click at [851, 493] on button "Toon meer resultaten" at bounding box center [873, 482] width 177 height 37
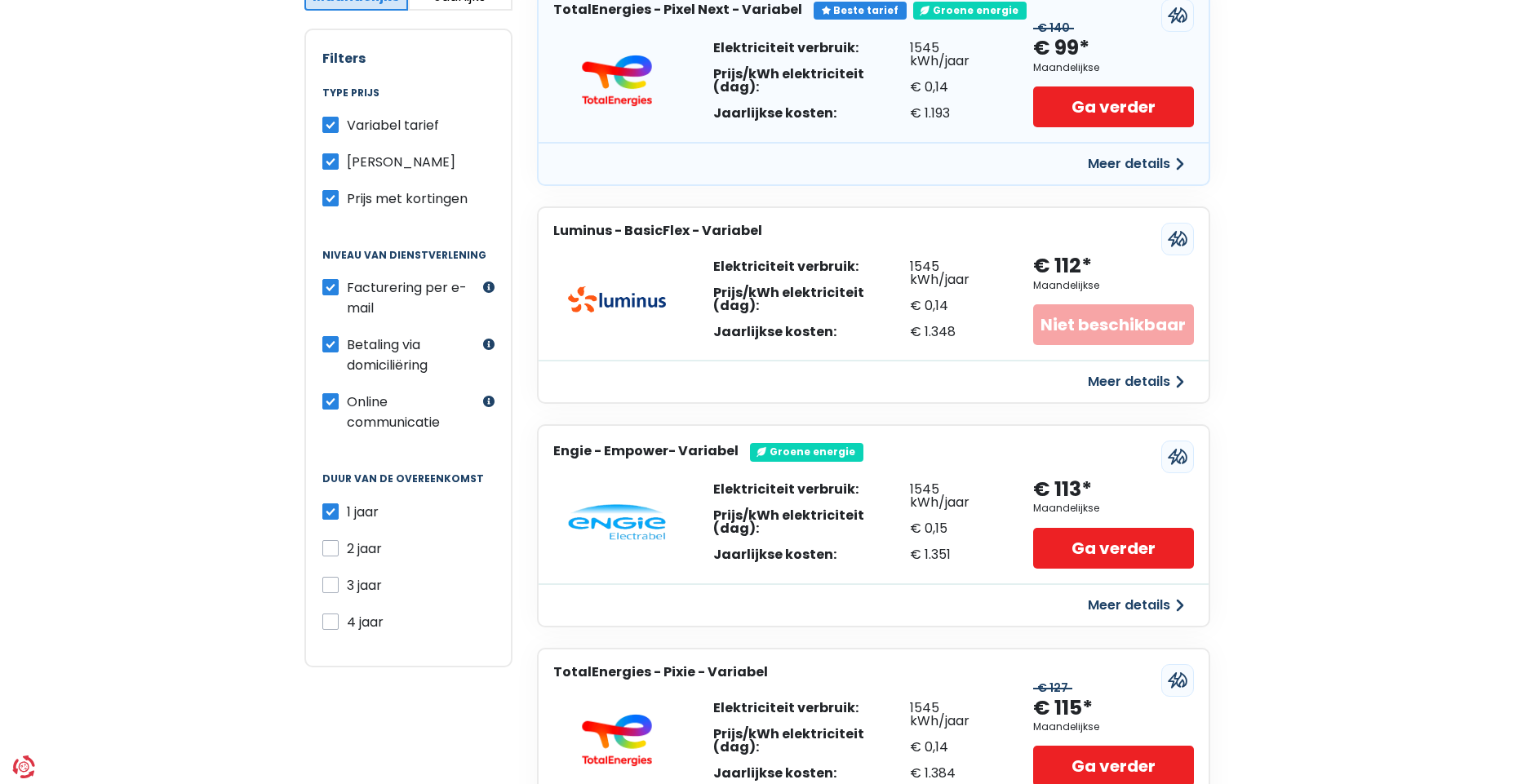
scroll to position [195, 0]
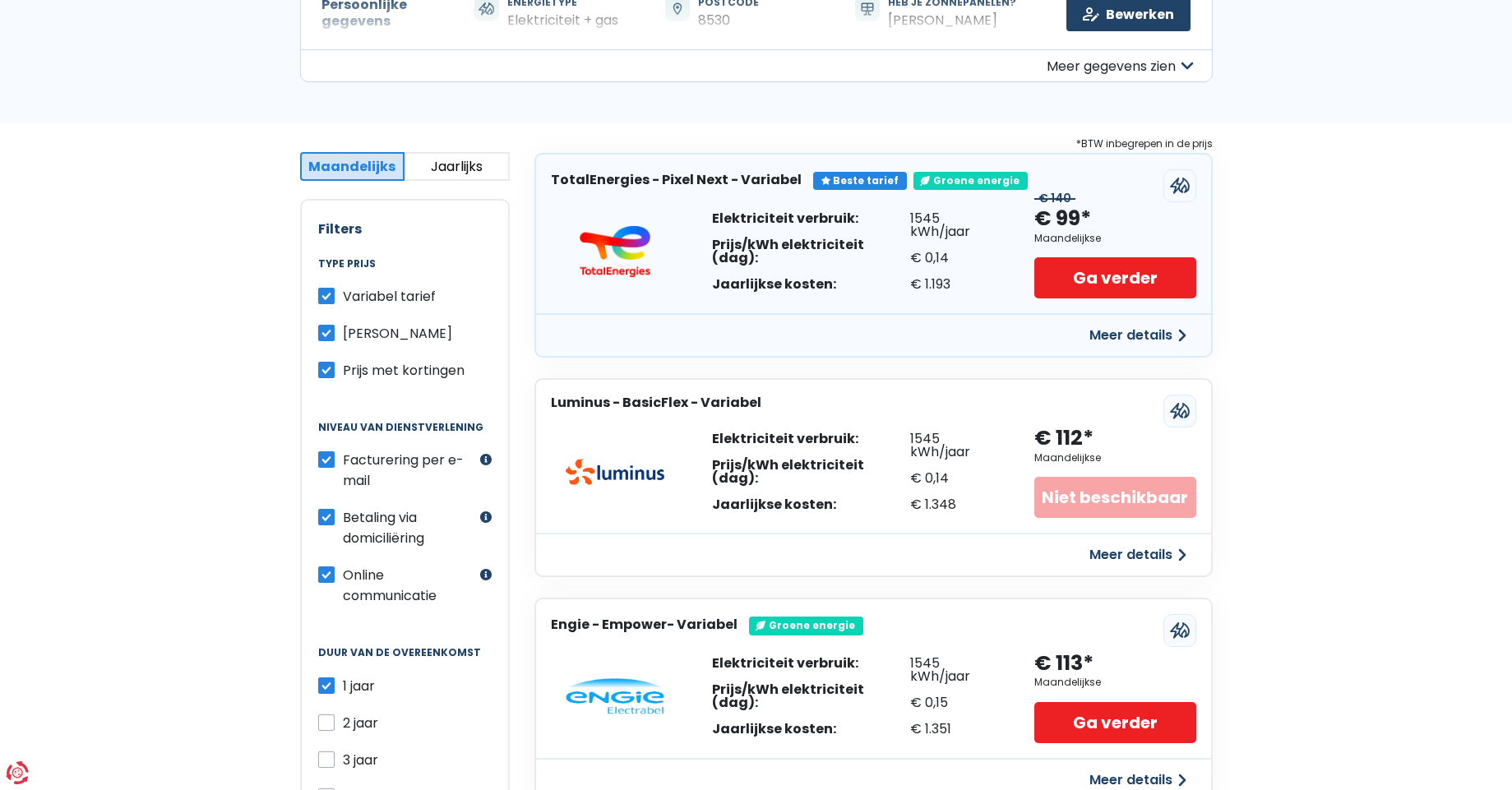
click at [1129, 339] on button "Meer details" at bounding box center [1138, 335] width 117 height 30
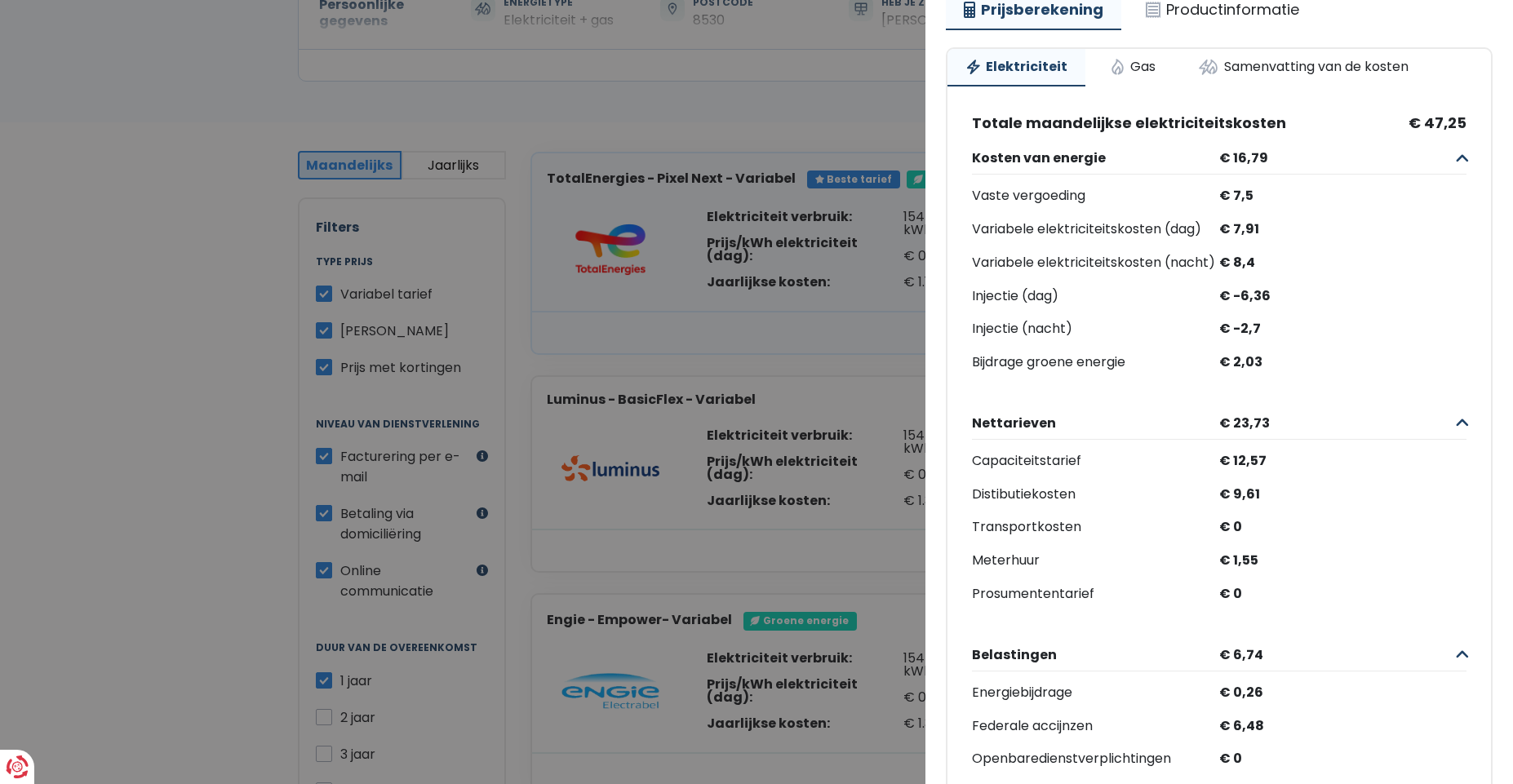
scroll to position [207, 0]
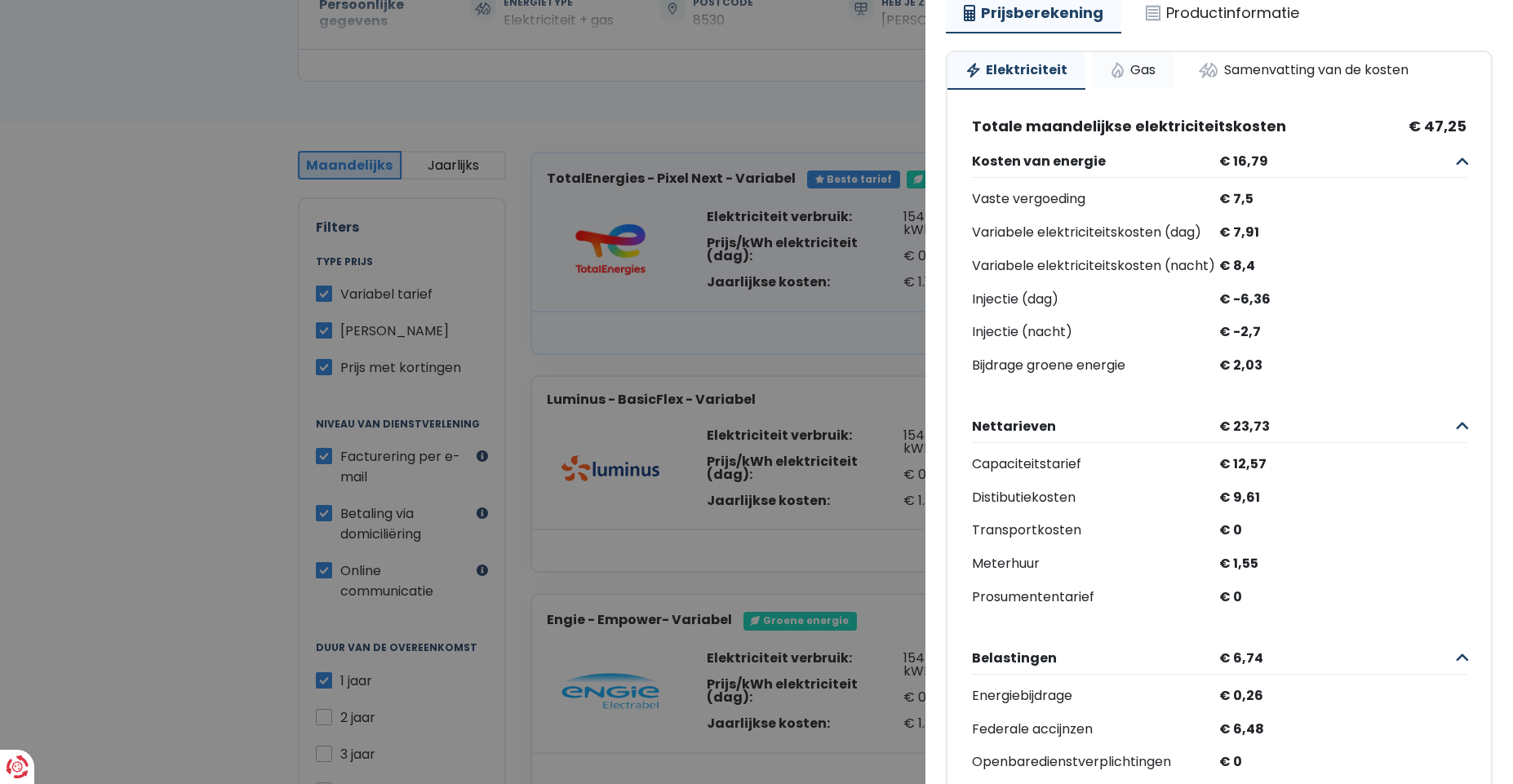
click at [1141, 76] on link "Gas" at bounding box center [1132, 69] width 81 height 35
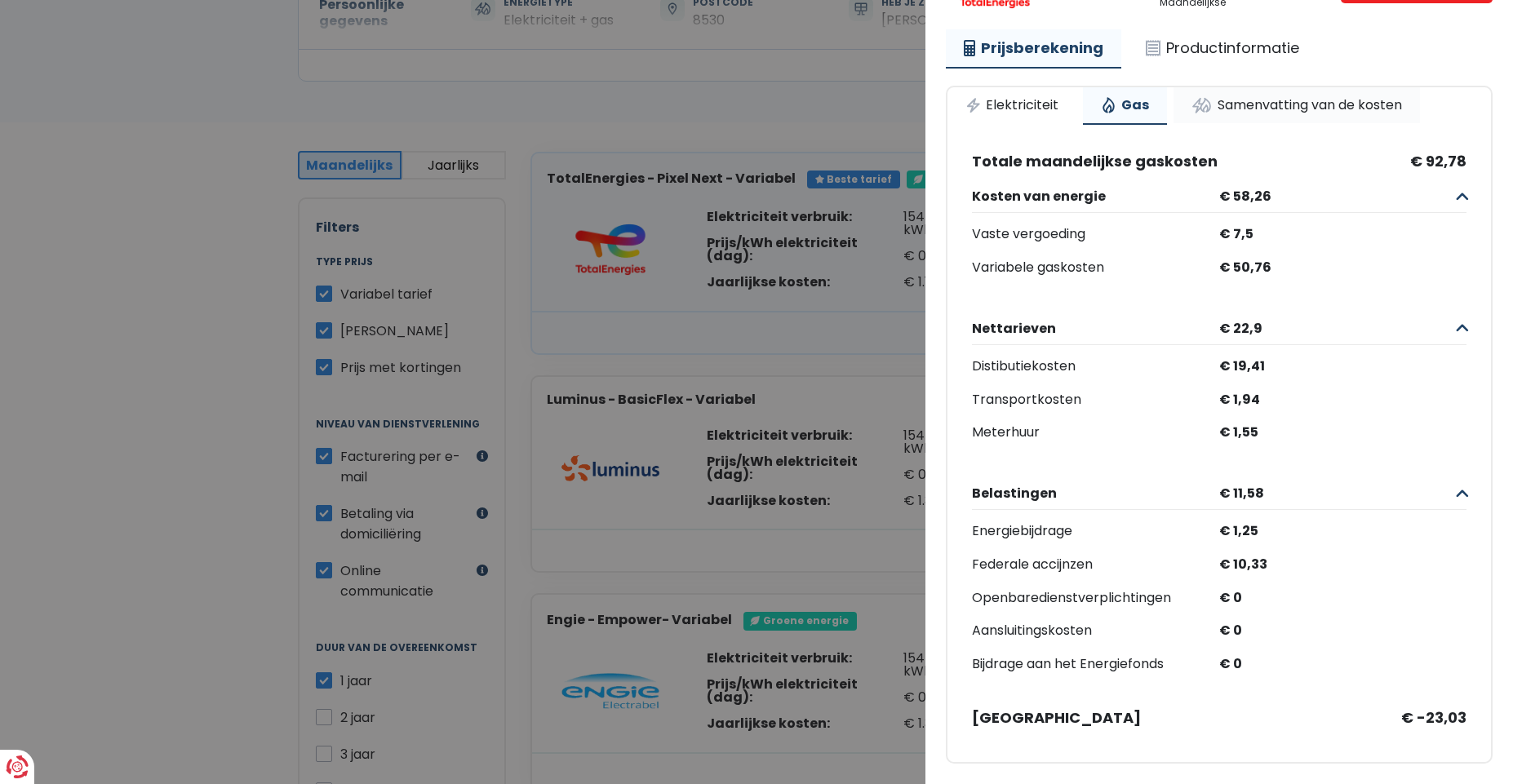
click at [1263, 98] on link "Samenvatting van de kosten" at bounding box center [1296, 104] width 246 height 35
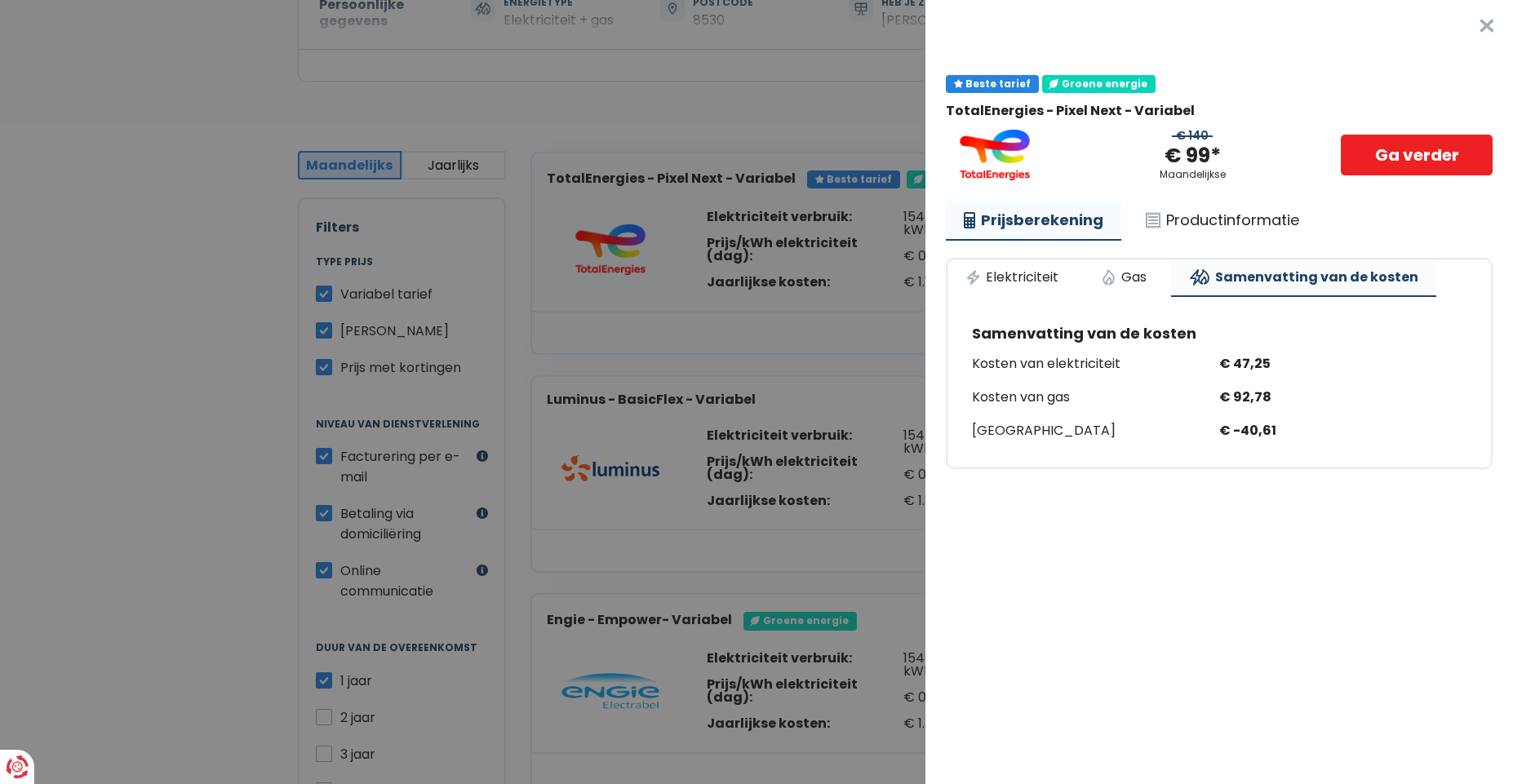
scroll to position [0, 0]
click at [1040, 274] on link "Elektriciteit" at bounding box center [1012, 277] width 128 height 35
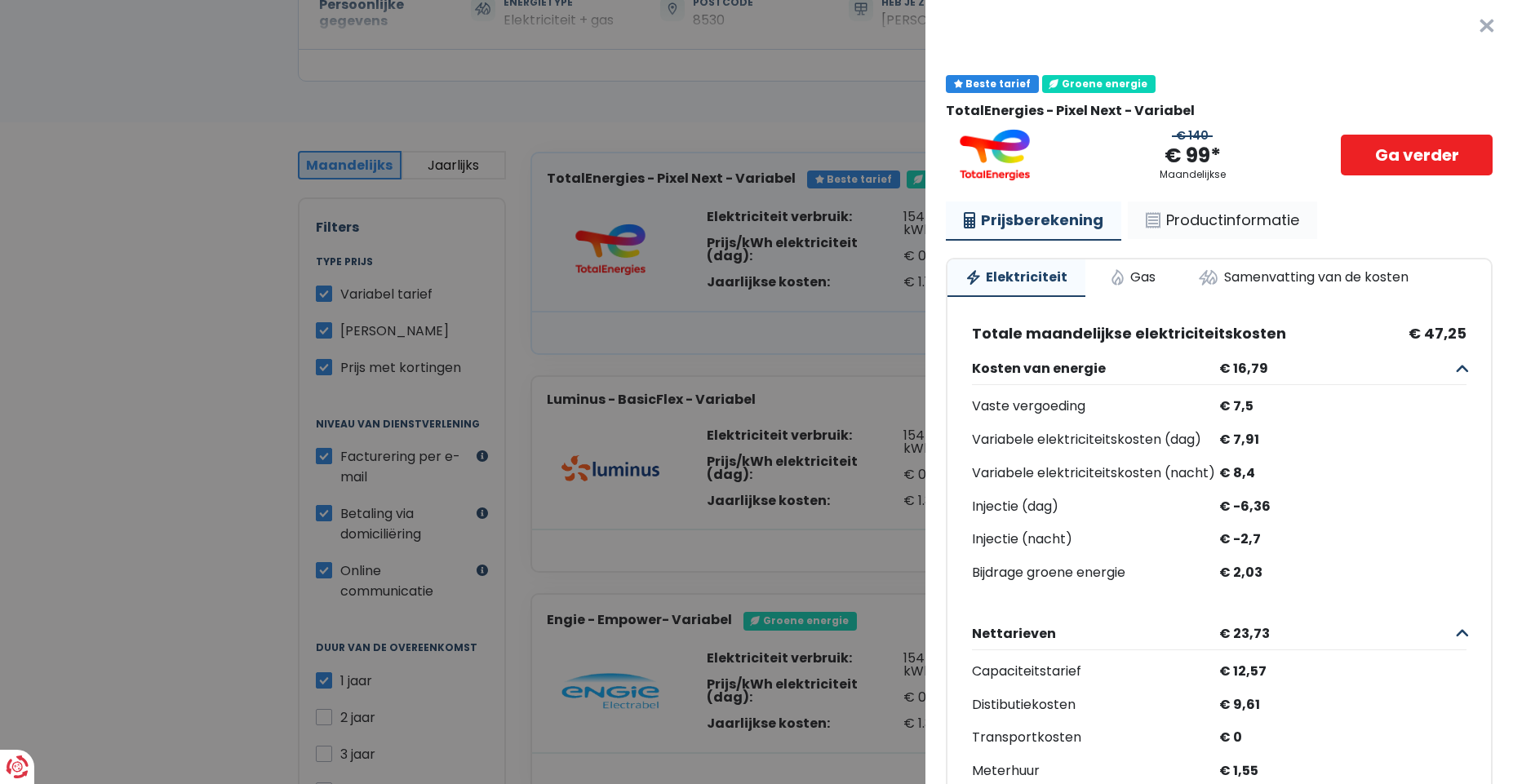
click at [1191, 215] on link "Productinformatie" at bounding box center [1222, 219] width 189 height 37
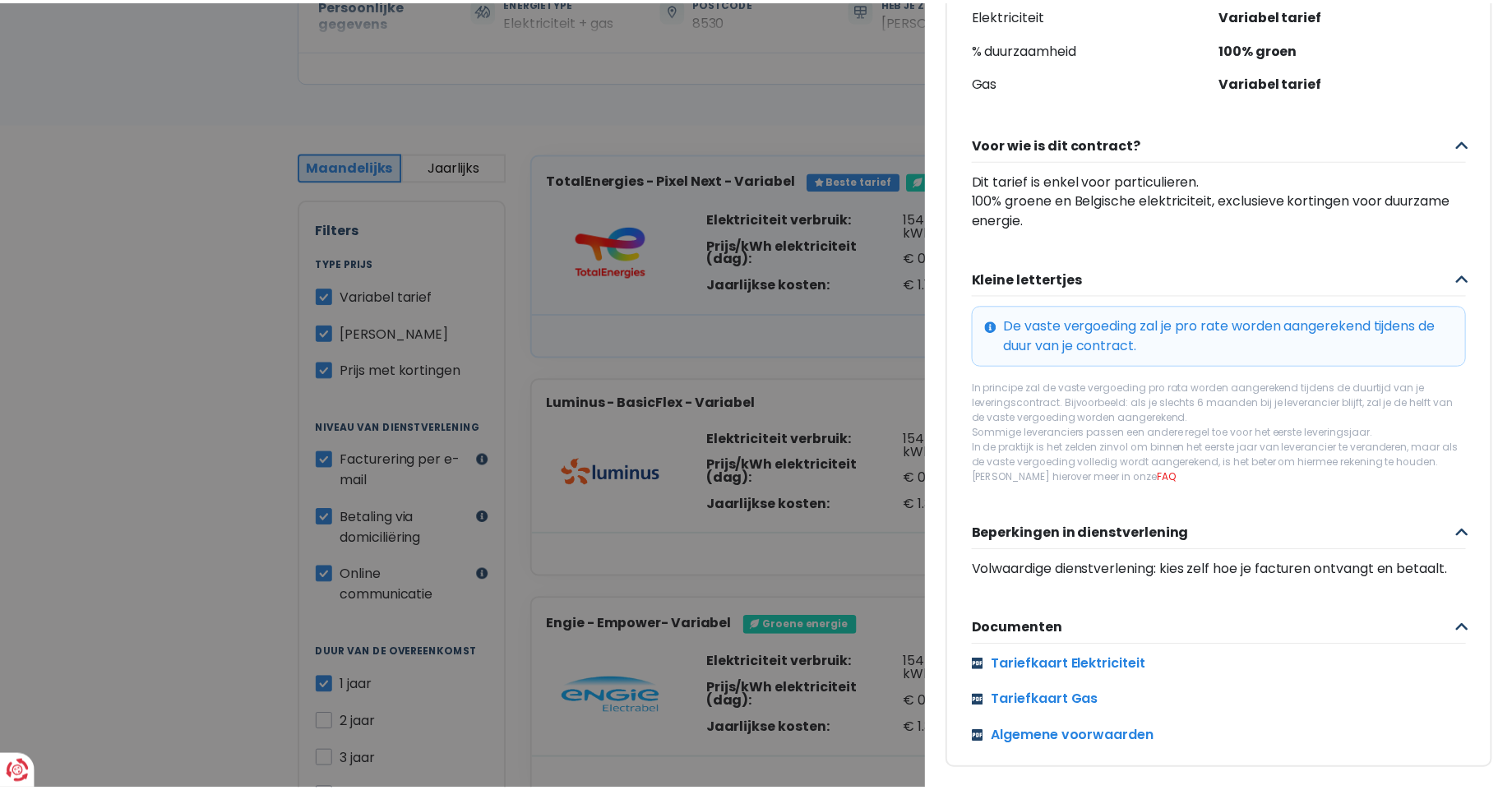
scroll to position [508, 0]
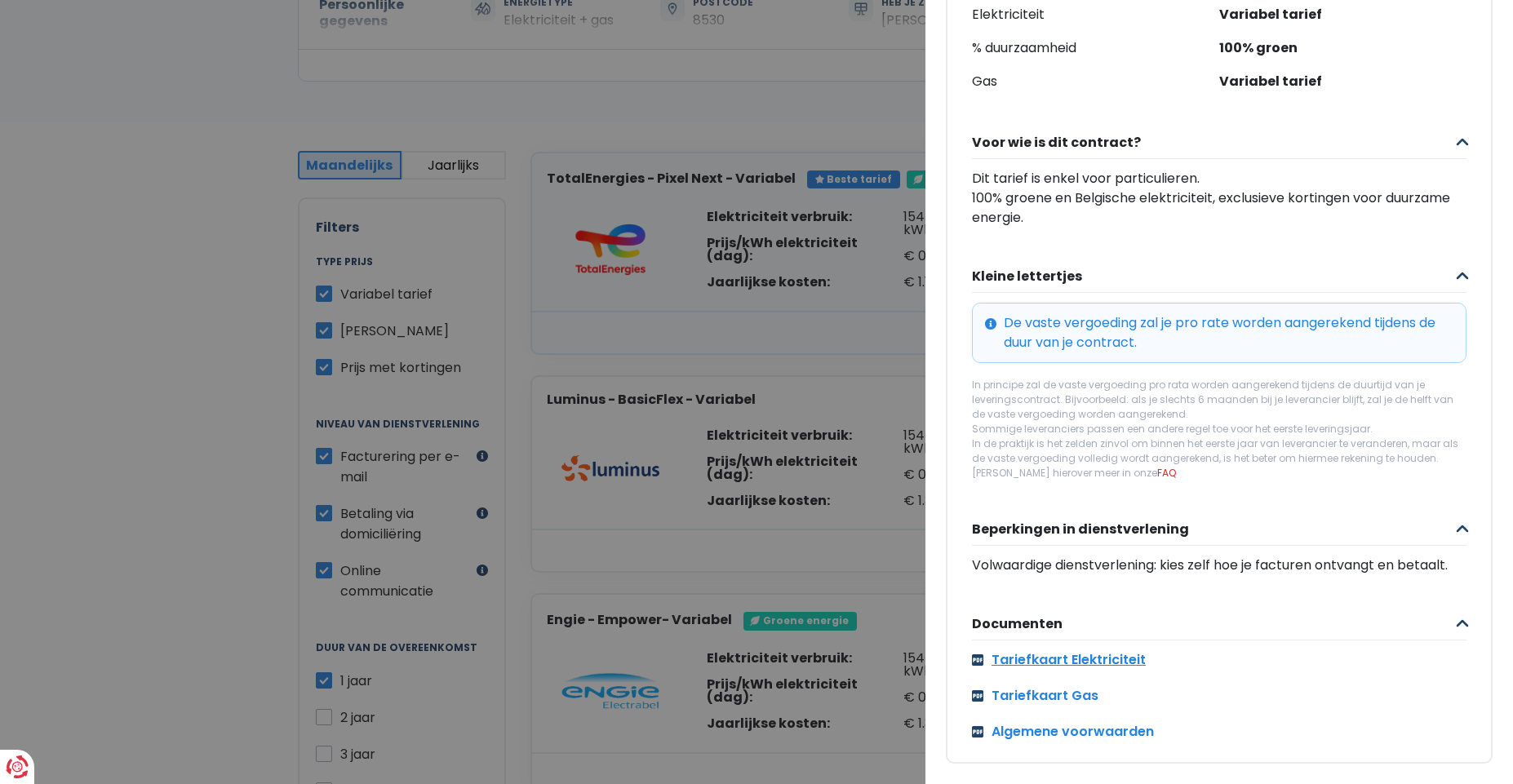
click at [1066, 651] on link "Tariefkaart Elektriciteit" at bounding box center [1220, 659] width 495 height 19
click at [843, 310] on Variabel "Plus de détails - TotalEnergies × Beste tarief Groene energie TotalEnergies - P…" at bounding box center [756, 392] width 1513 height 784
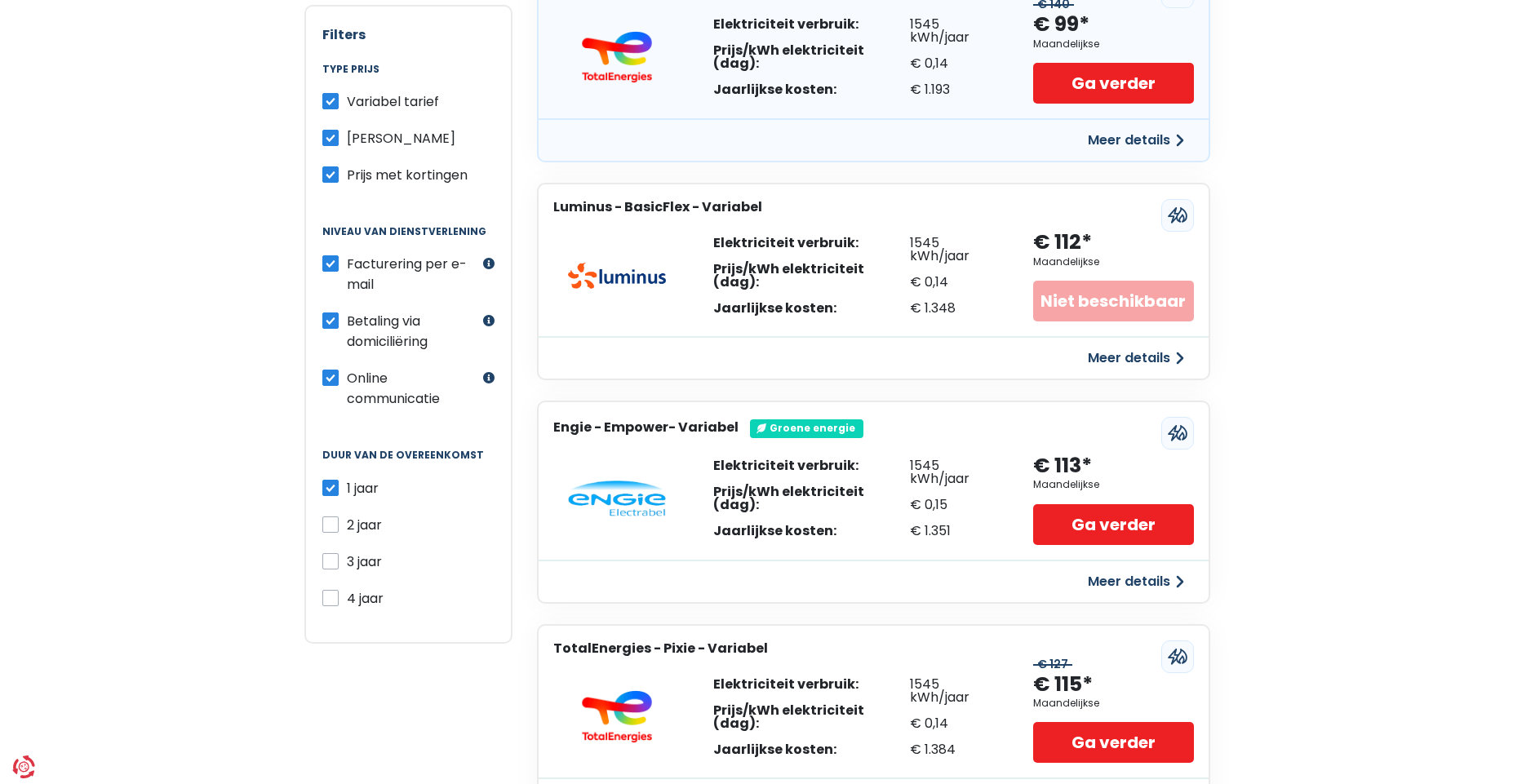
scroll to position [390, 0]
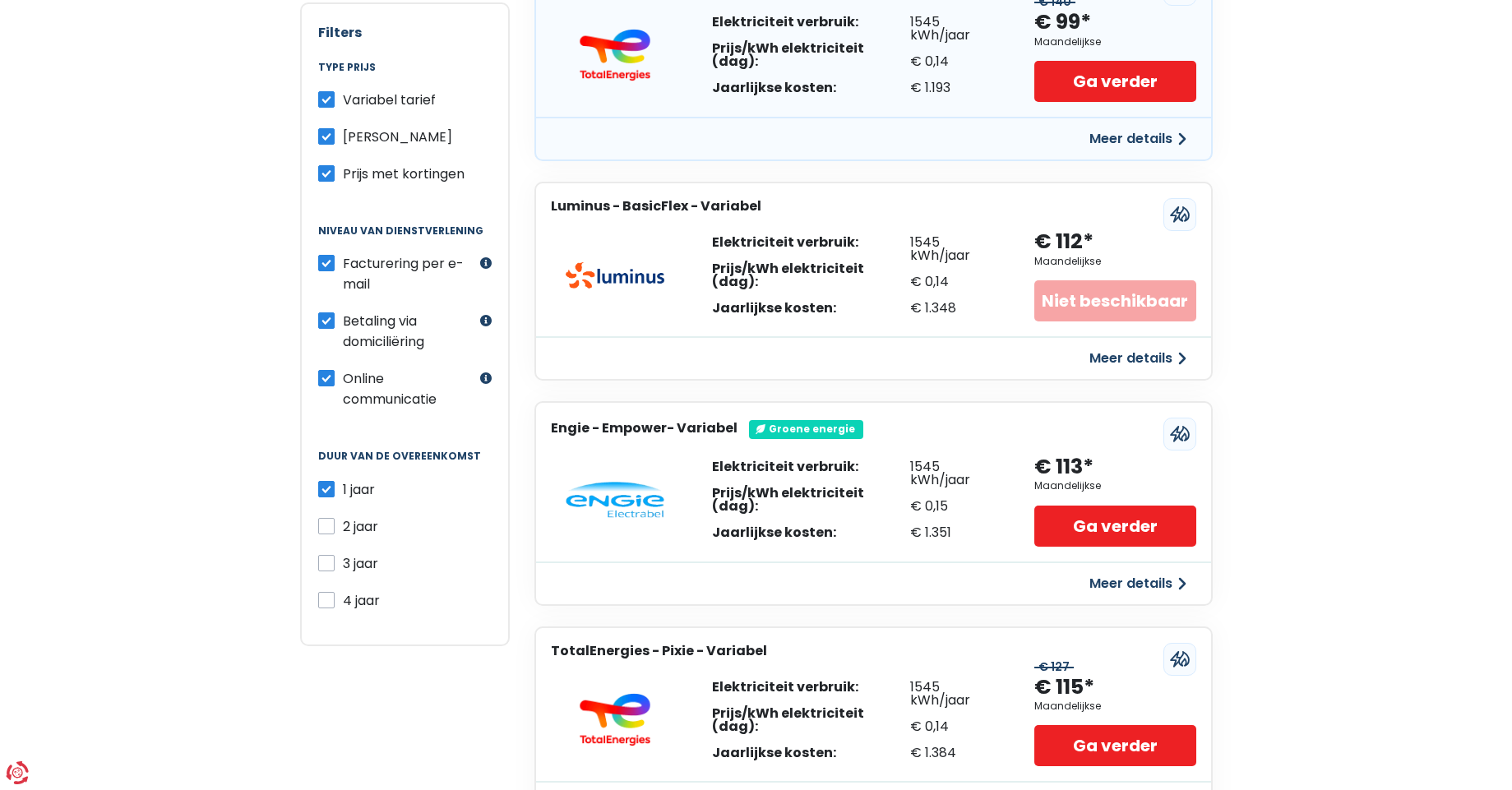
click at [1155, 581] on button "Meer details" at bounding box center [1138, 583] width 117 height 30
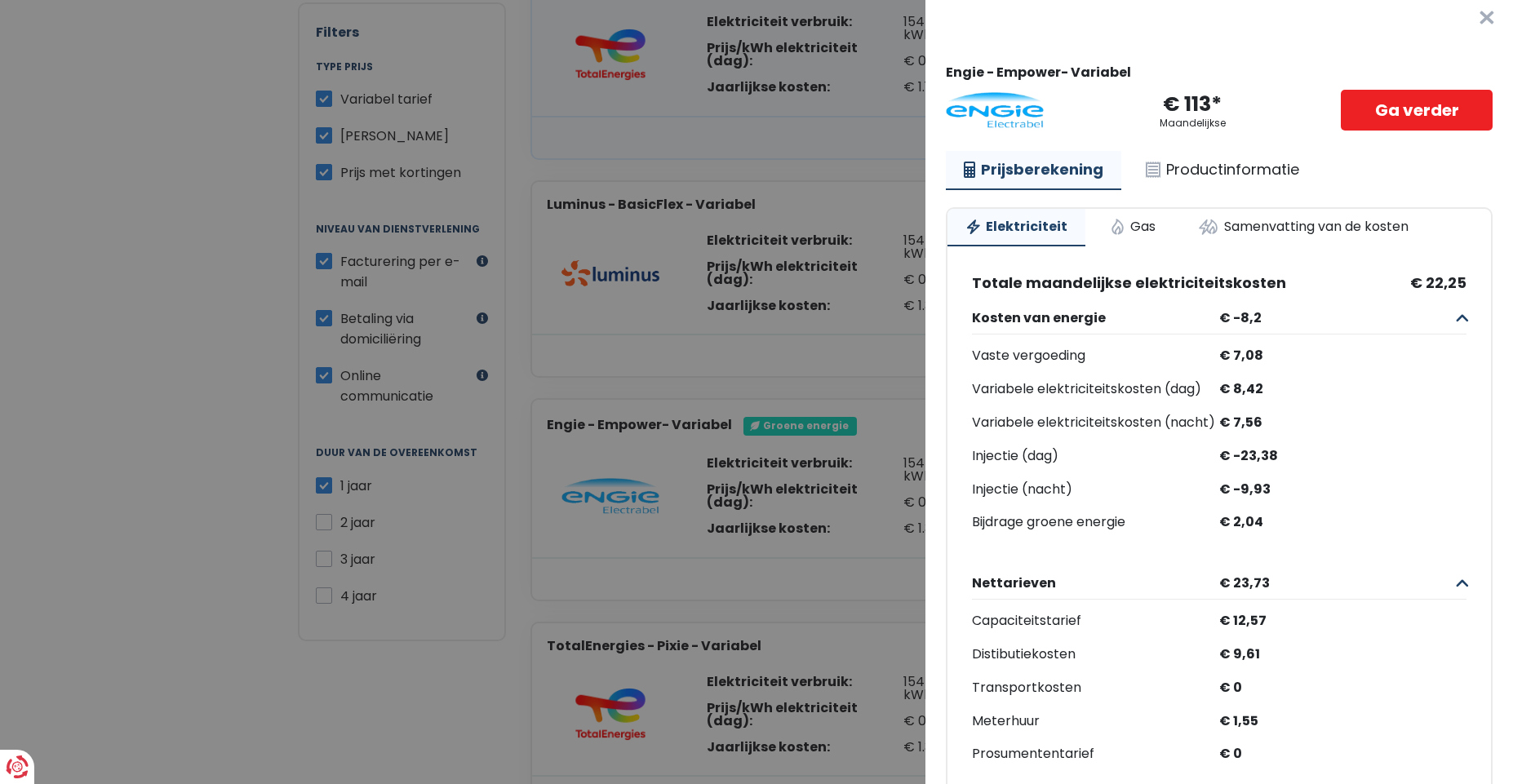
scroll to position [12, 0]
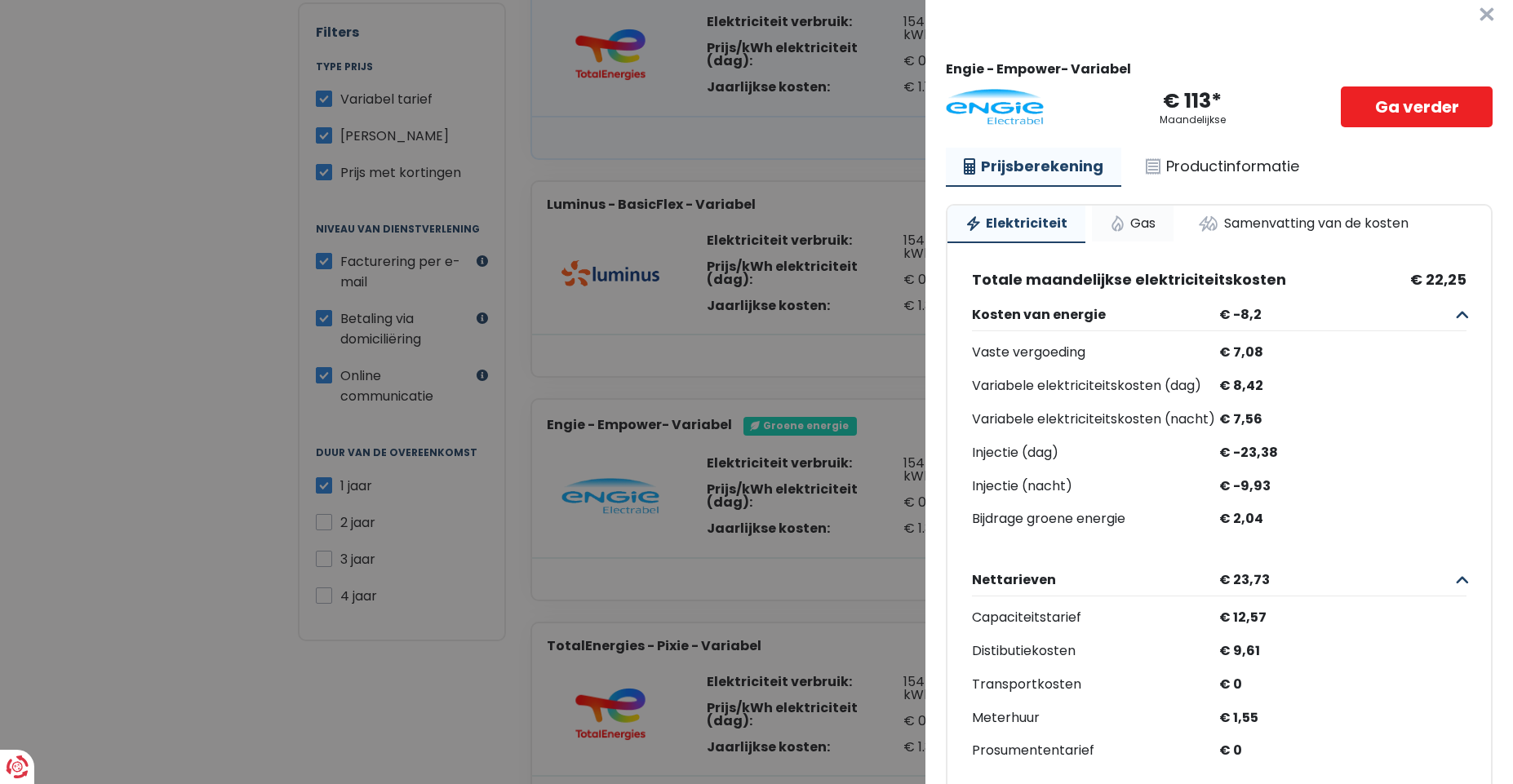
click at [1134, 231] on link "Gas" at bounding box center [1132, 222] width 81 height 35
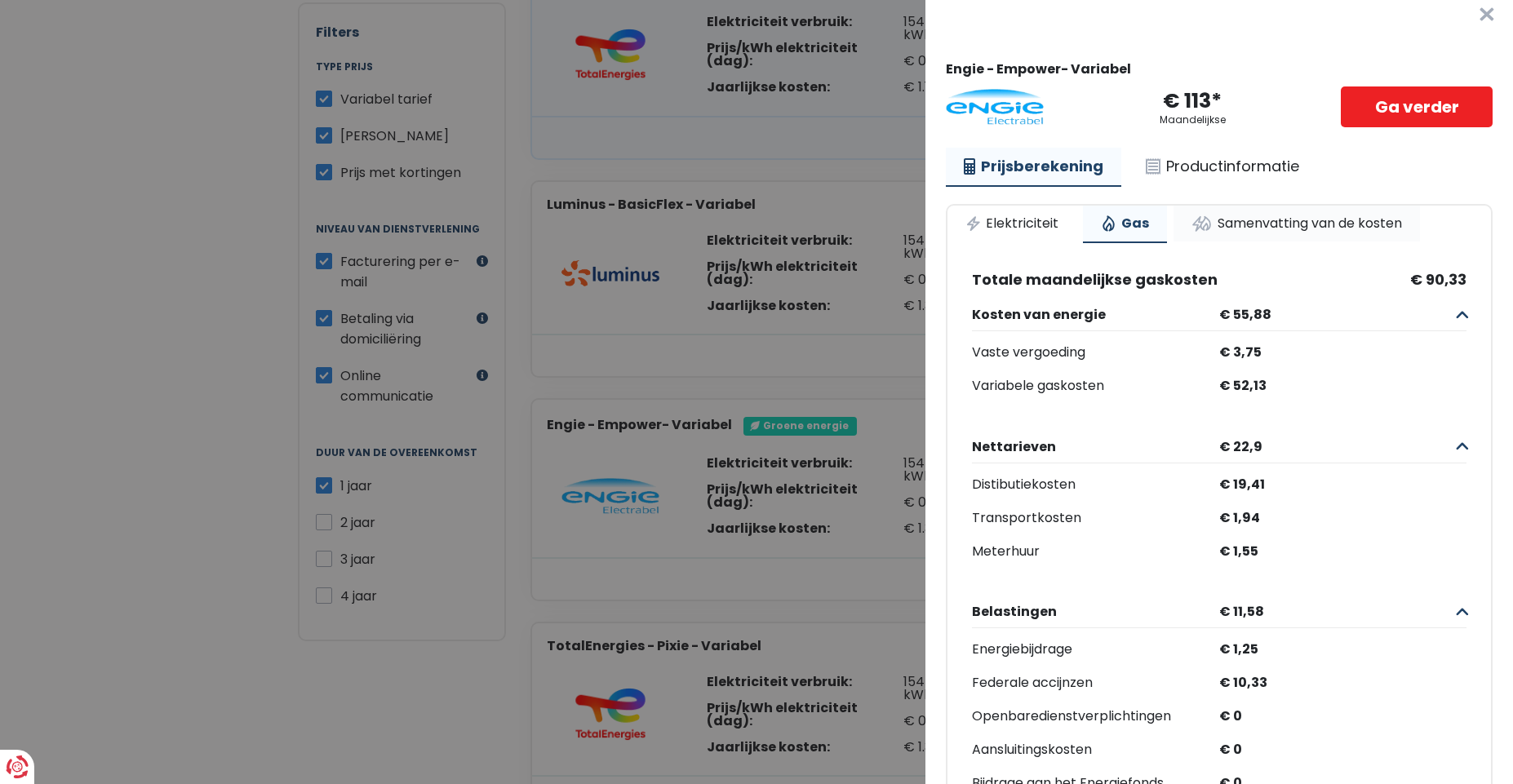
click at [1242, 224] on link "Samenvatting van de kosten" at bounding box center [1296, 222] width 246 height 35
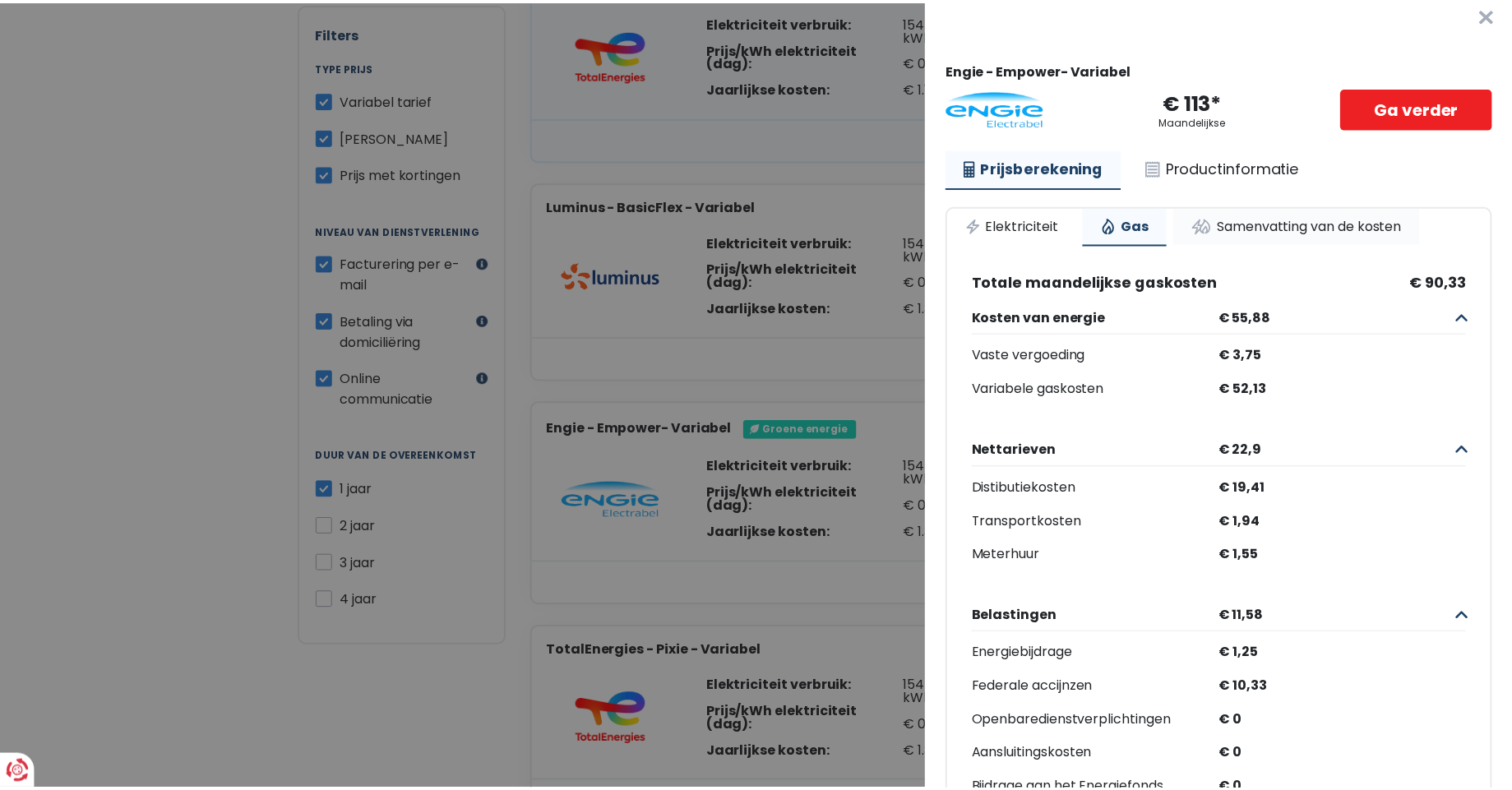
scroll to position [0, 0]
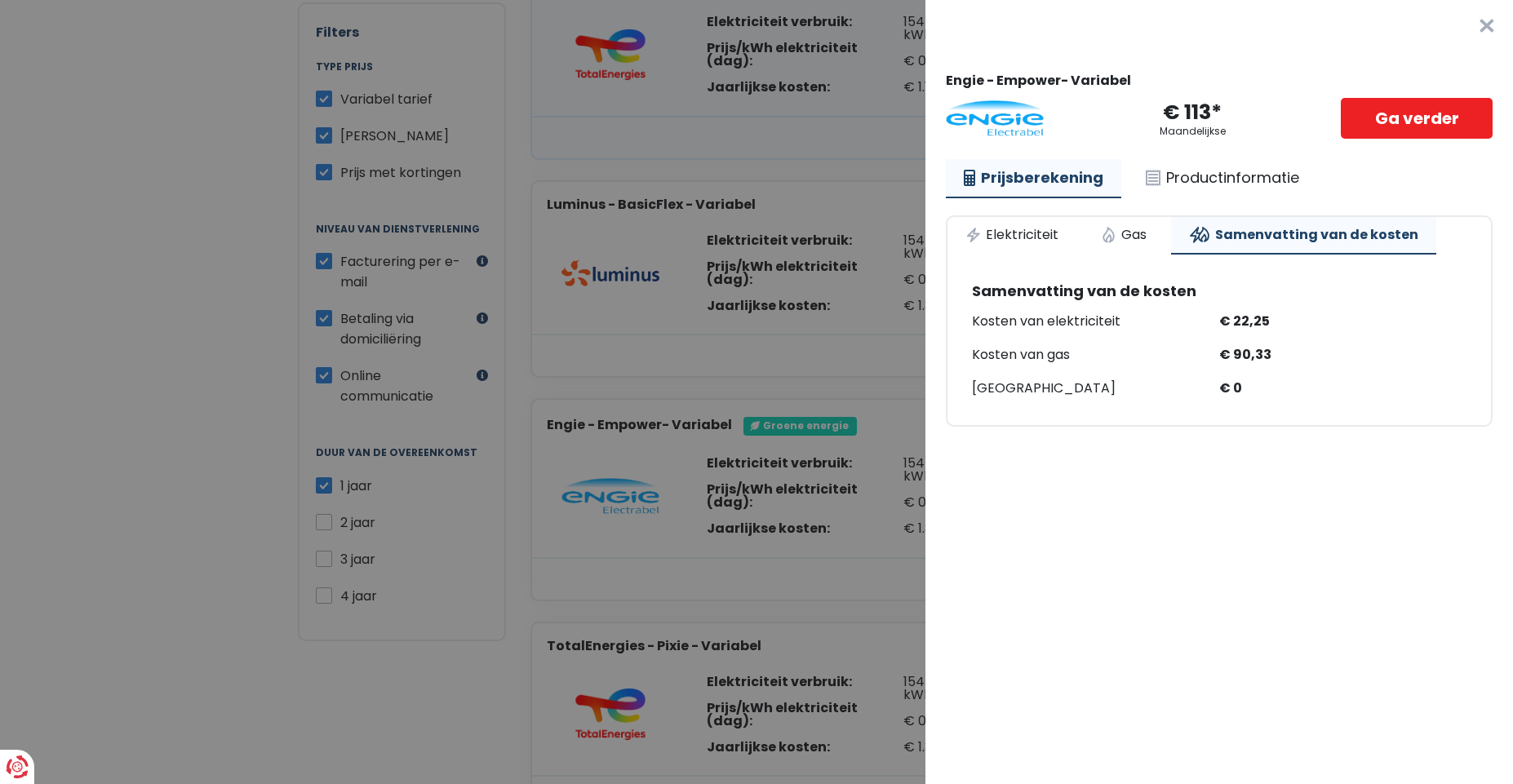
click at [825, 385] on Variabel "Plus de détails - Engie × Engie - Empower- Variabel € 113* Maandelijkse Ga verd…" at bounding box center [756, 392] width 1513 height 784
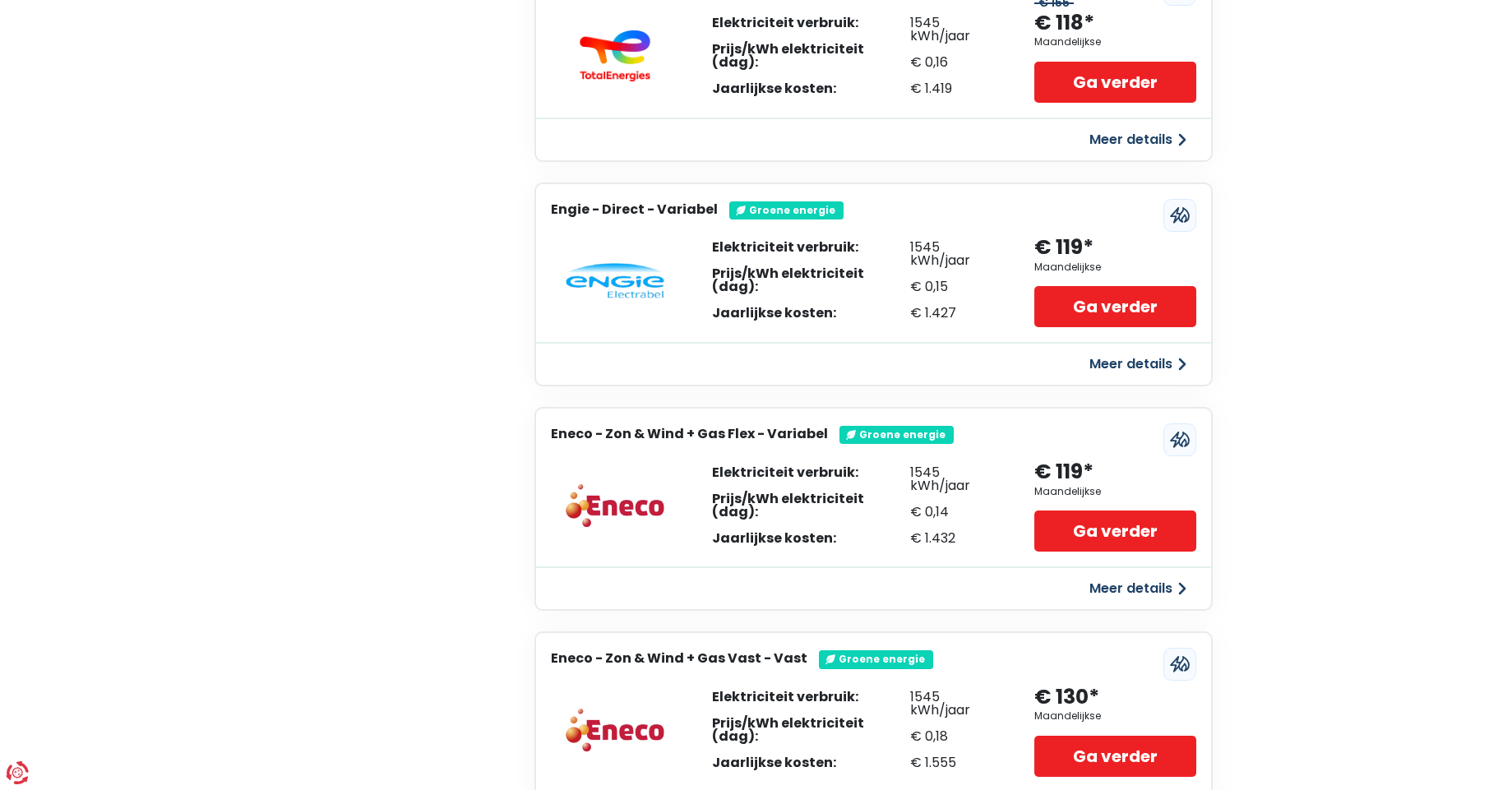
scroll to position [271, 0]
